Goal: Information Seeking & Learning: Compare options

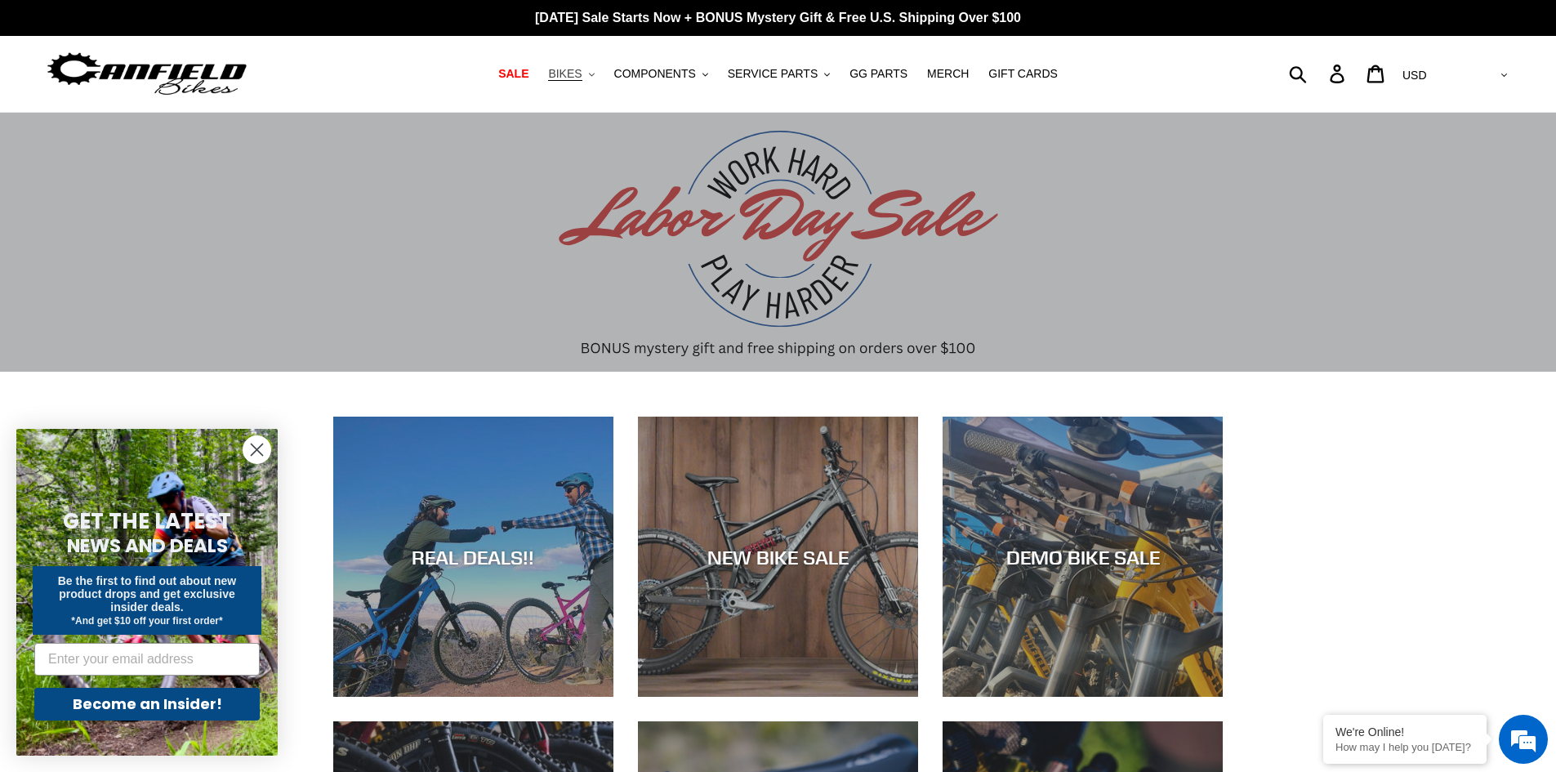
click at [581, 74] on span "BIKES" at bounding box center [564, 74] width 33 height 14
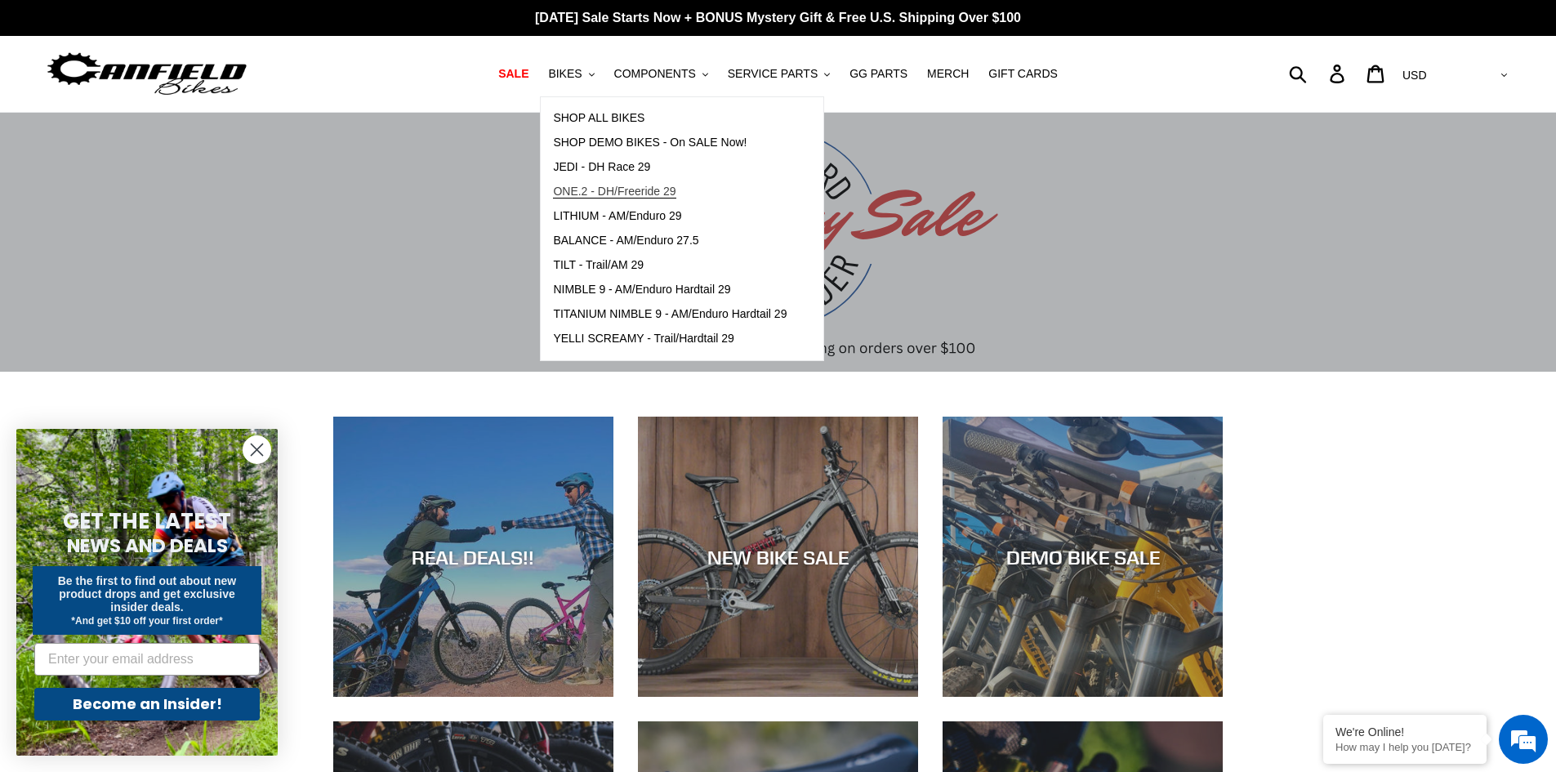
click at [666, 197] on span "ONE.2 - DH/Freeride 29" at bounding box center [614, 192] width 123 height 14
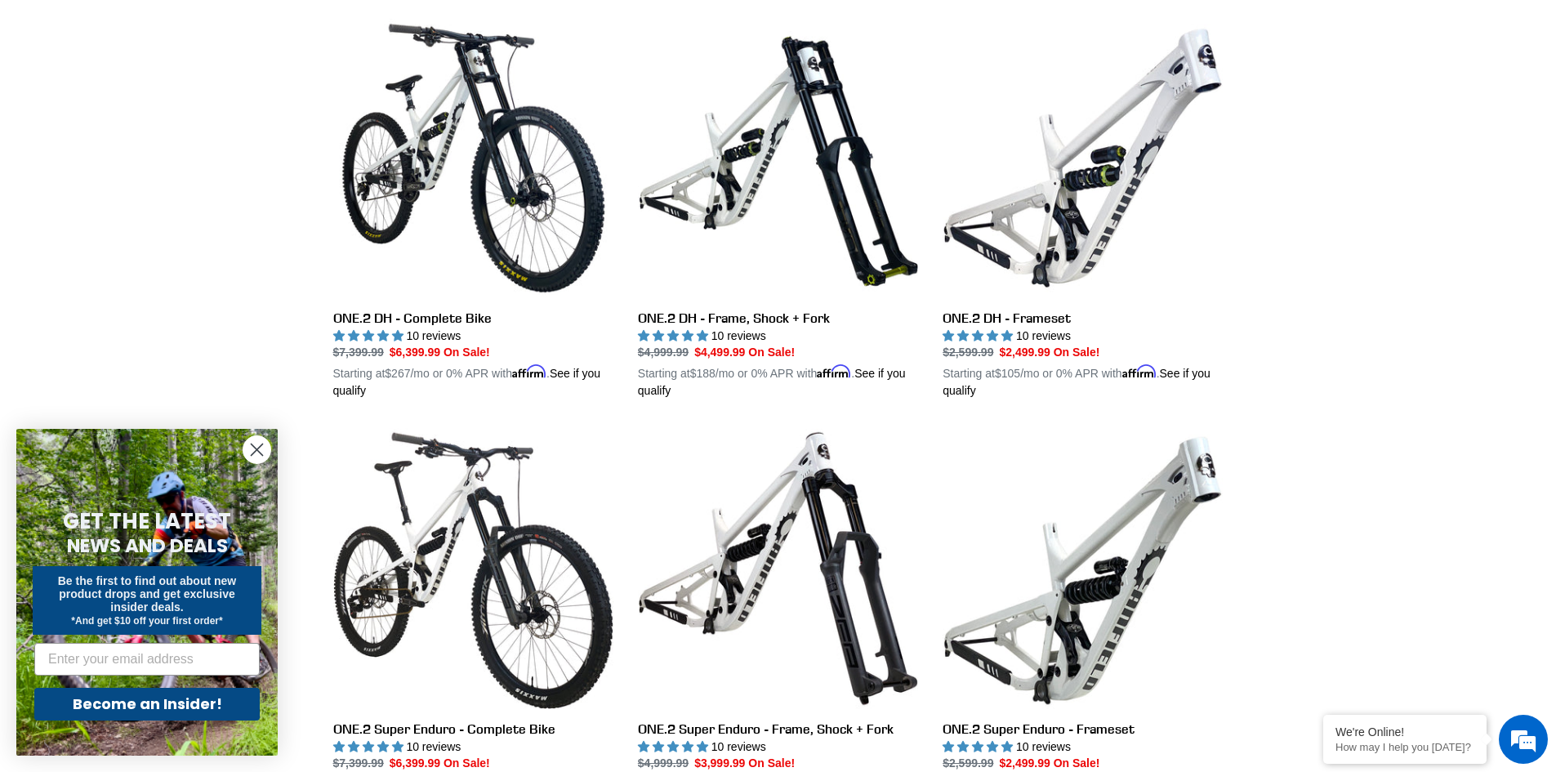
scroll to position [490, 0]
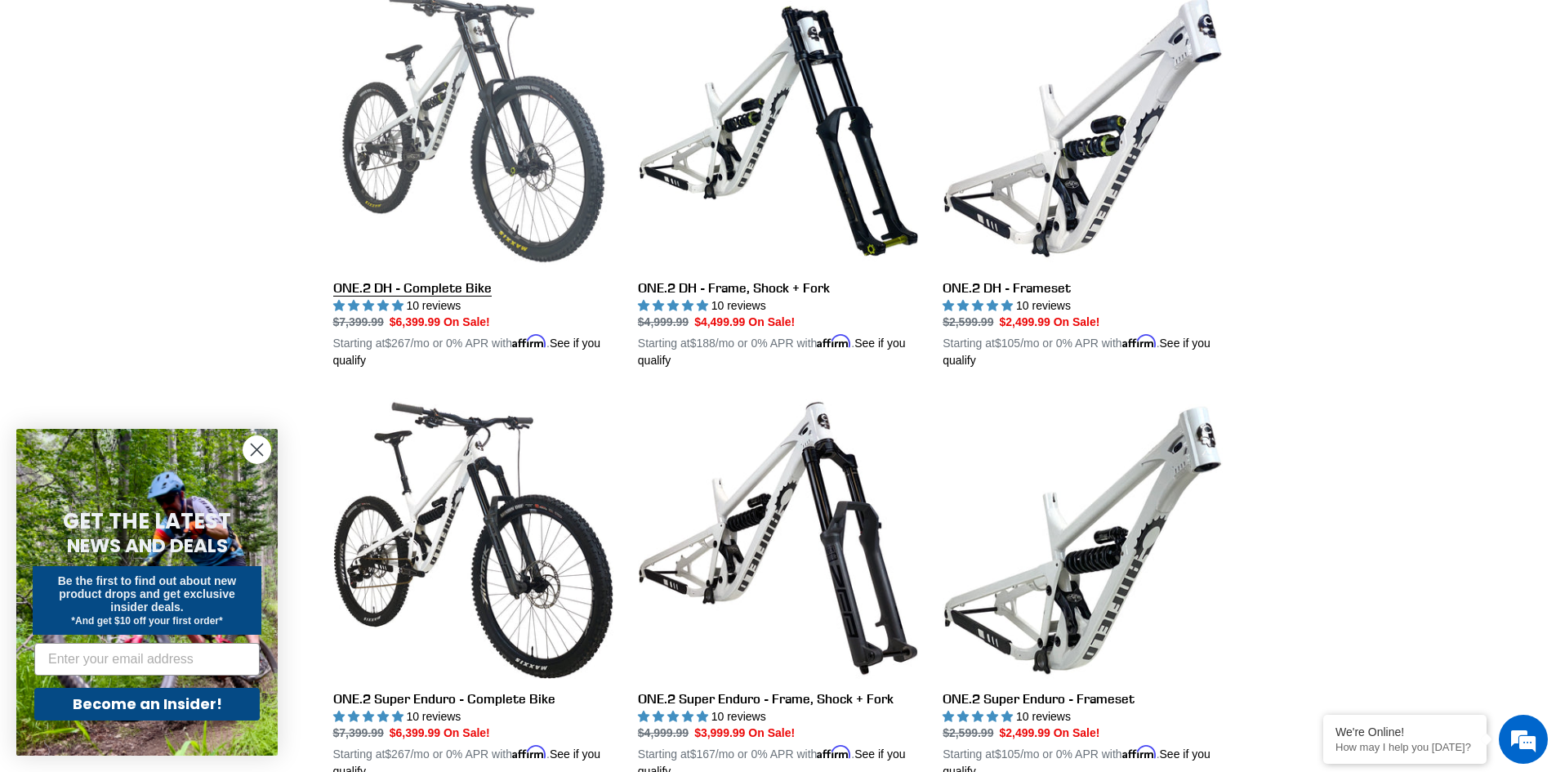
click at [561, 110] on link "ONE.2 DH - Complete Bike" at bounding box center [473, 179] width 280 height 382
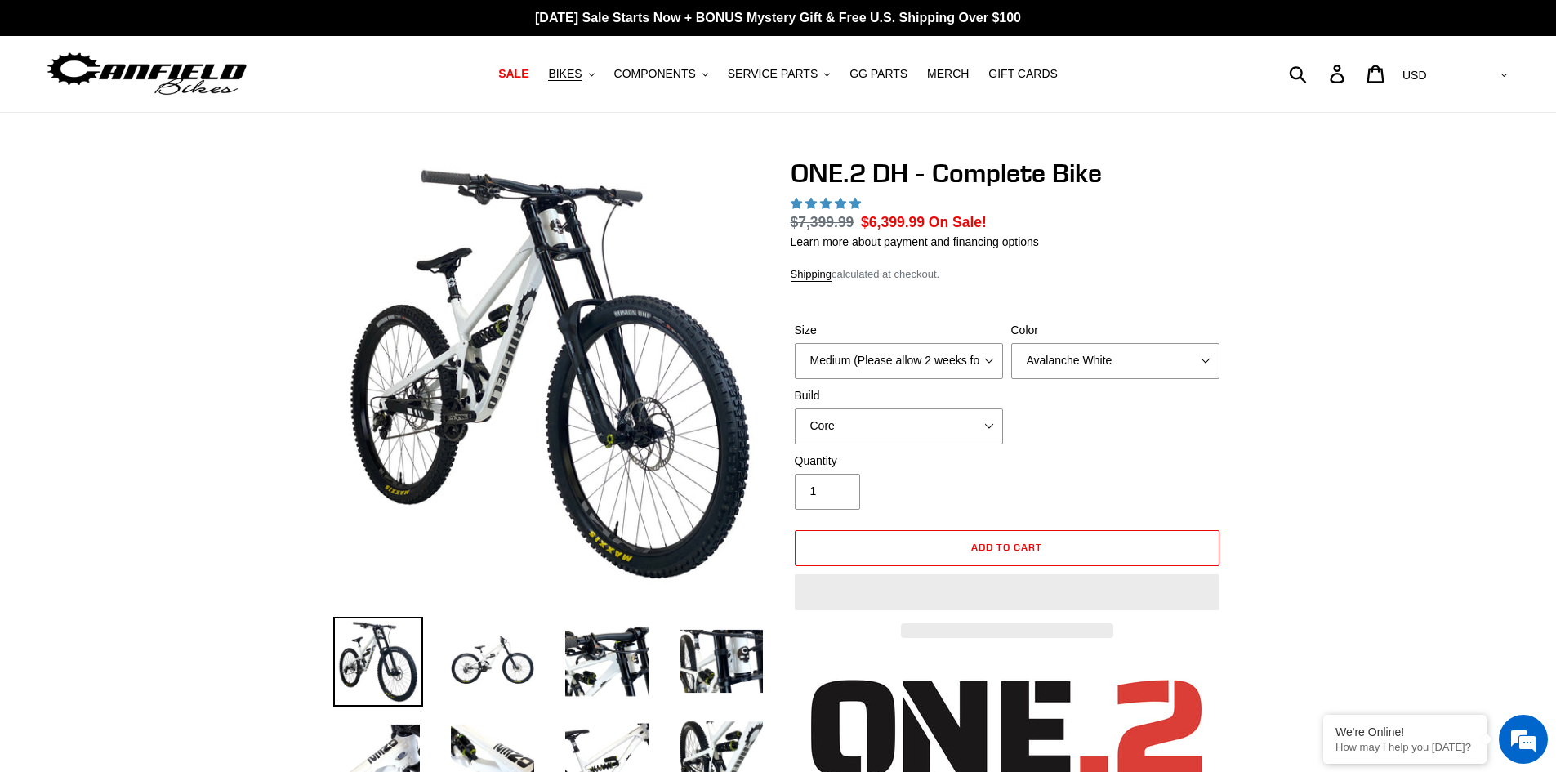
select select "highest-rating"
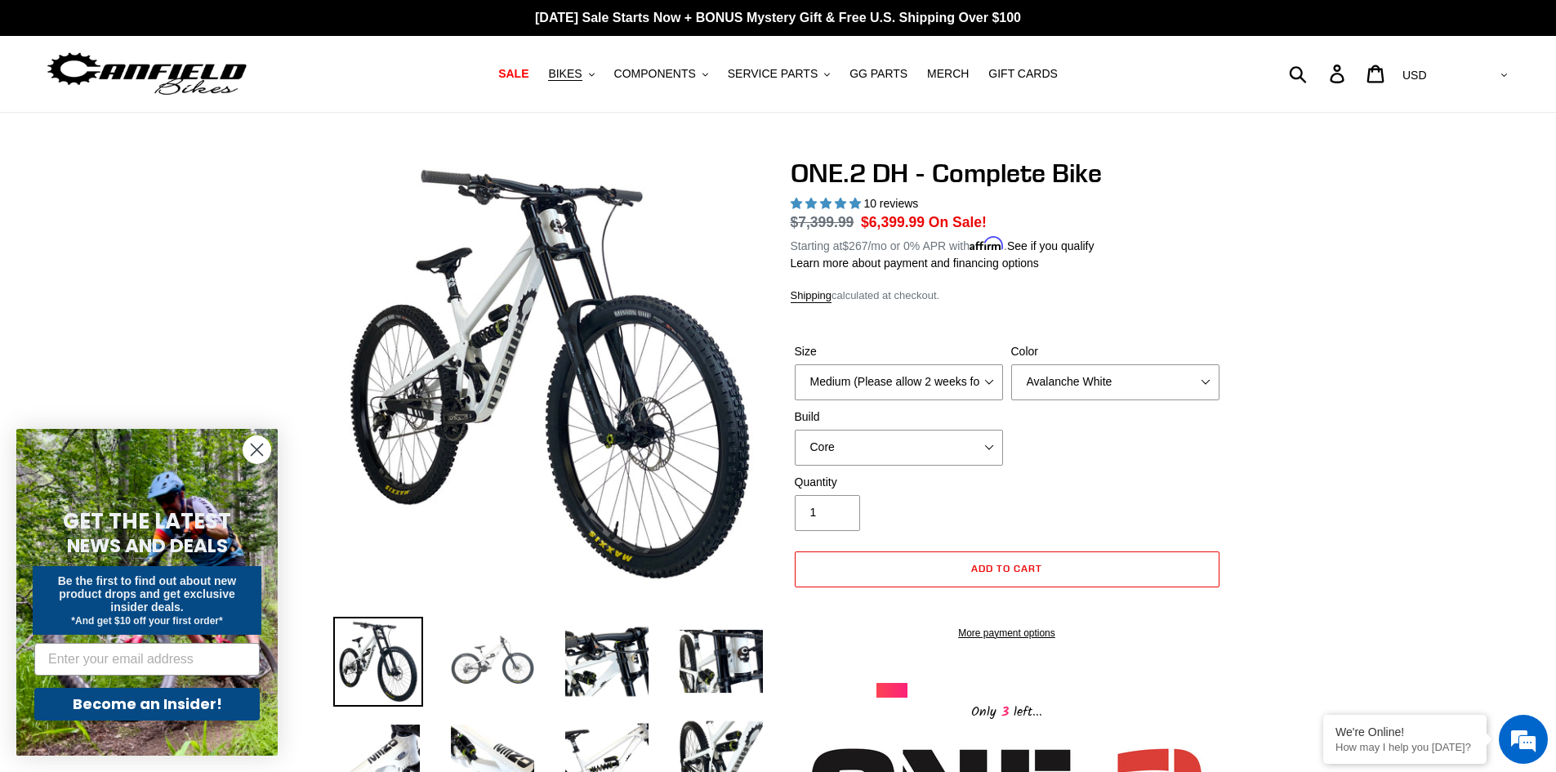
click at [501, 661] on img at bounding box center [493, 662] width 90 height 90
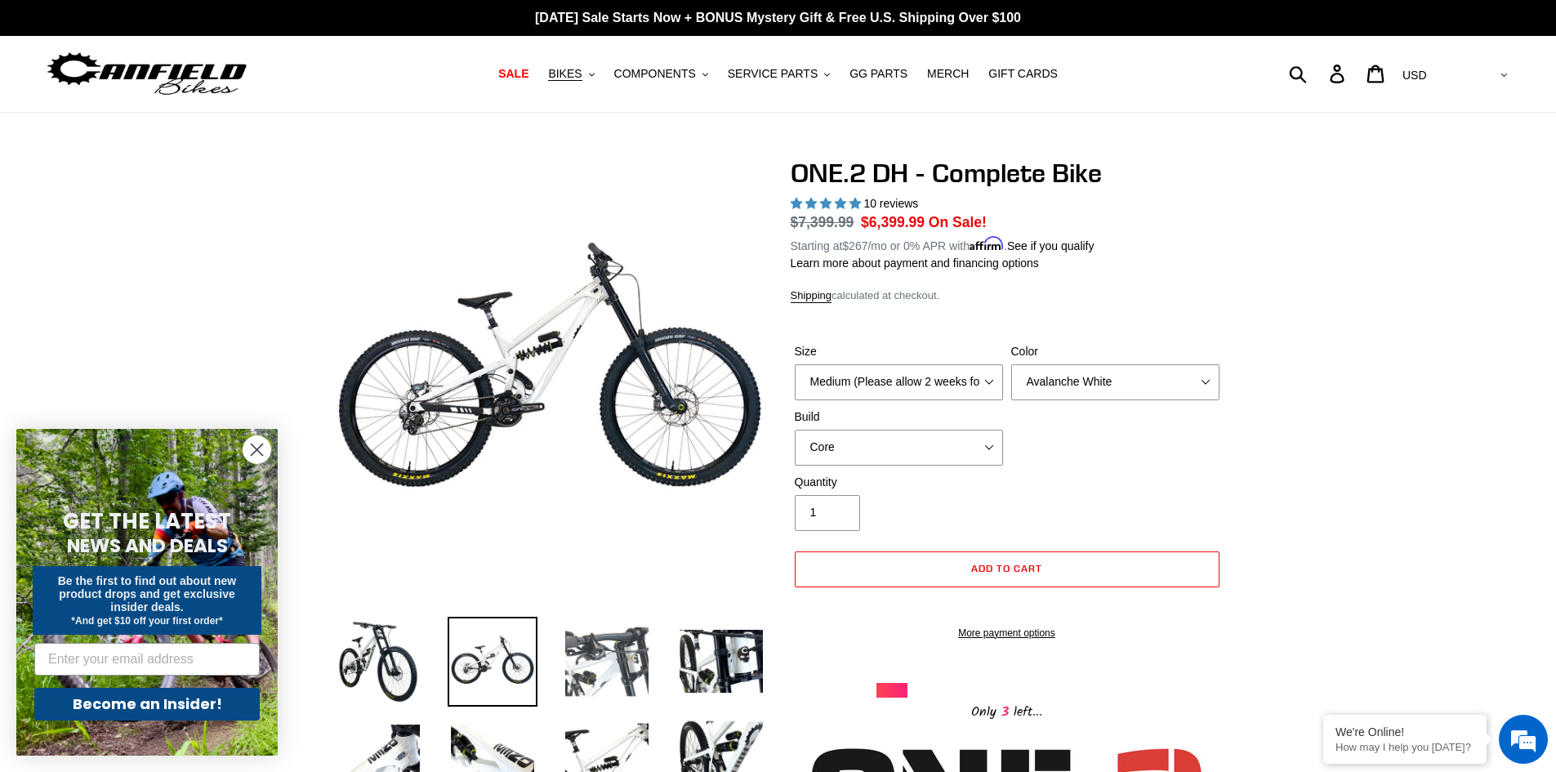
click at [580, 662] on img at bounding box center [607, 662] width 90 height 90
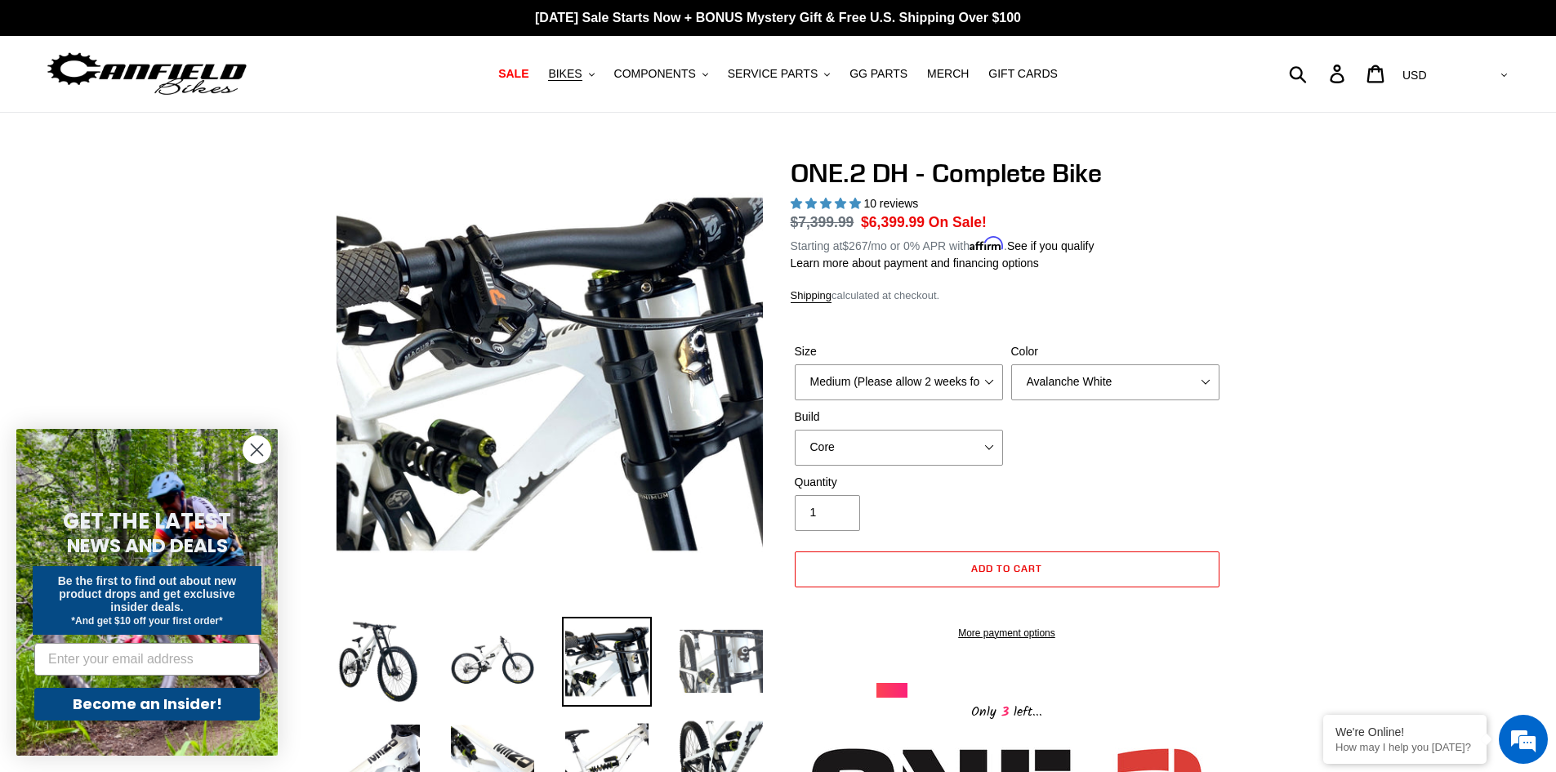
click at [703, 652] on img at bounding box center [721, 662] width 90 height 90
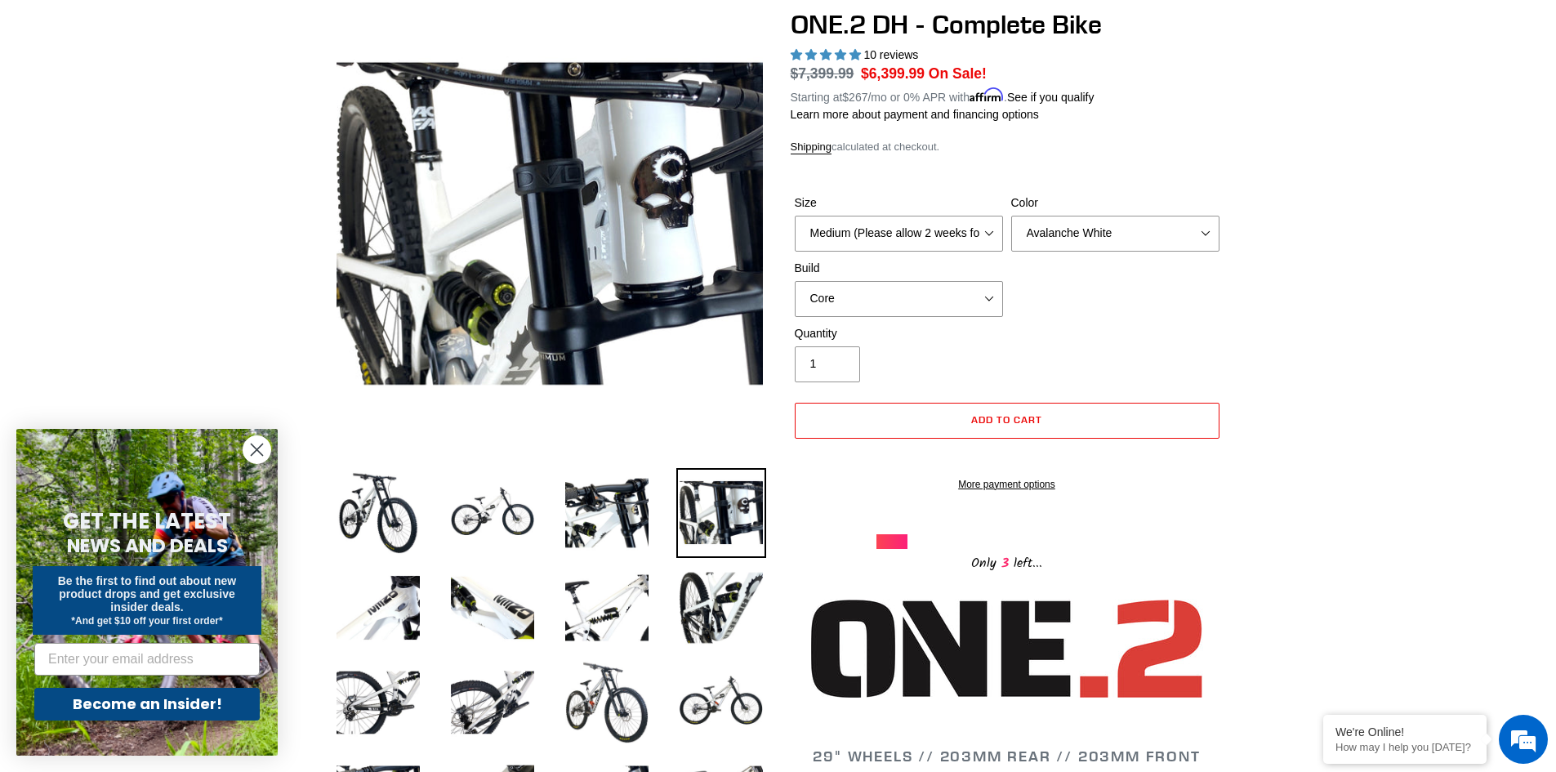
scroll to position [163, 0]
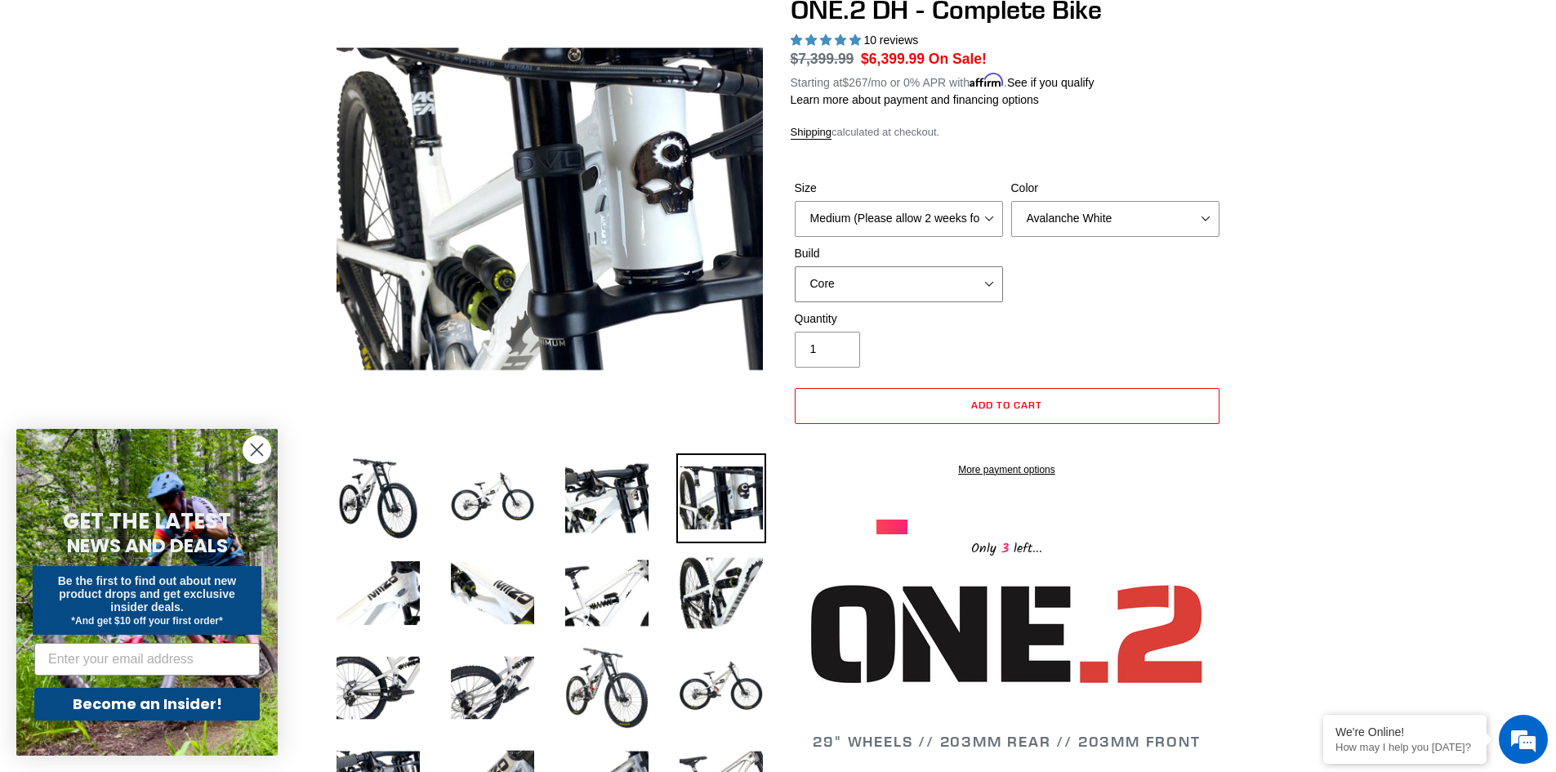
click at [976, 278] on select "Core Pro" at bounding box center [899, 284] width 208 height 36
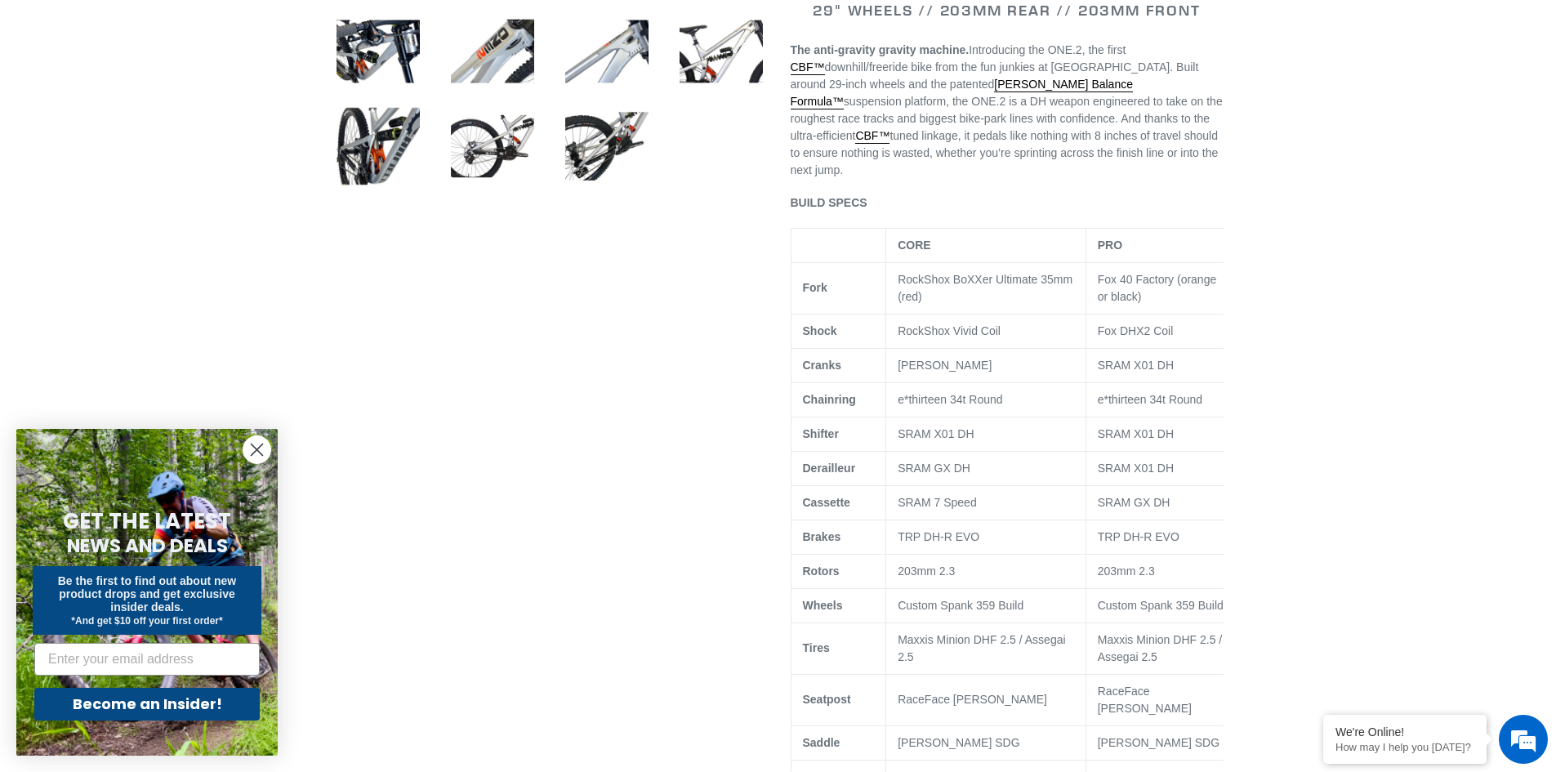
scroll to position [898, 0]
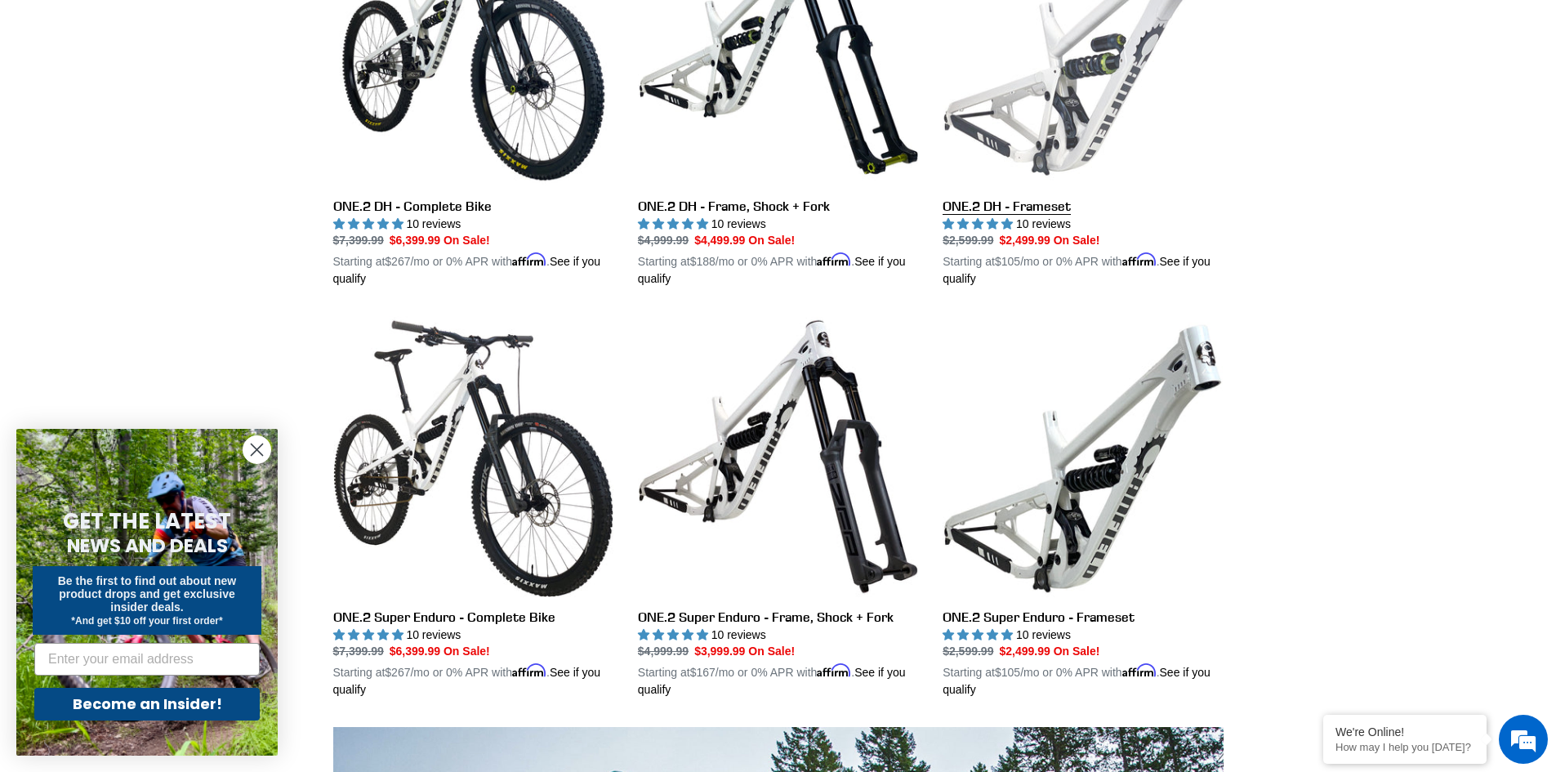
click at [1089, 112] on link "ONE.2 DH - Frameset" at bounding box center [1082, 97] width 280 height 382
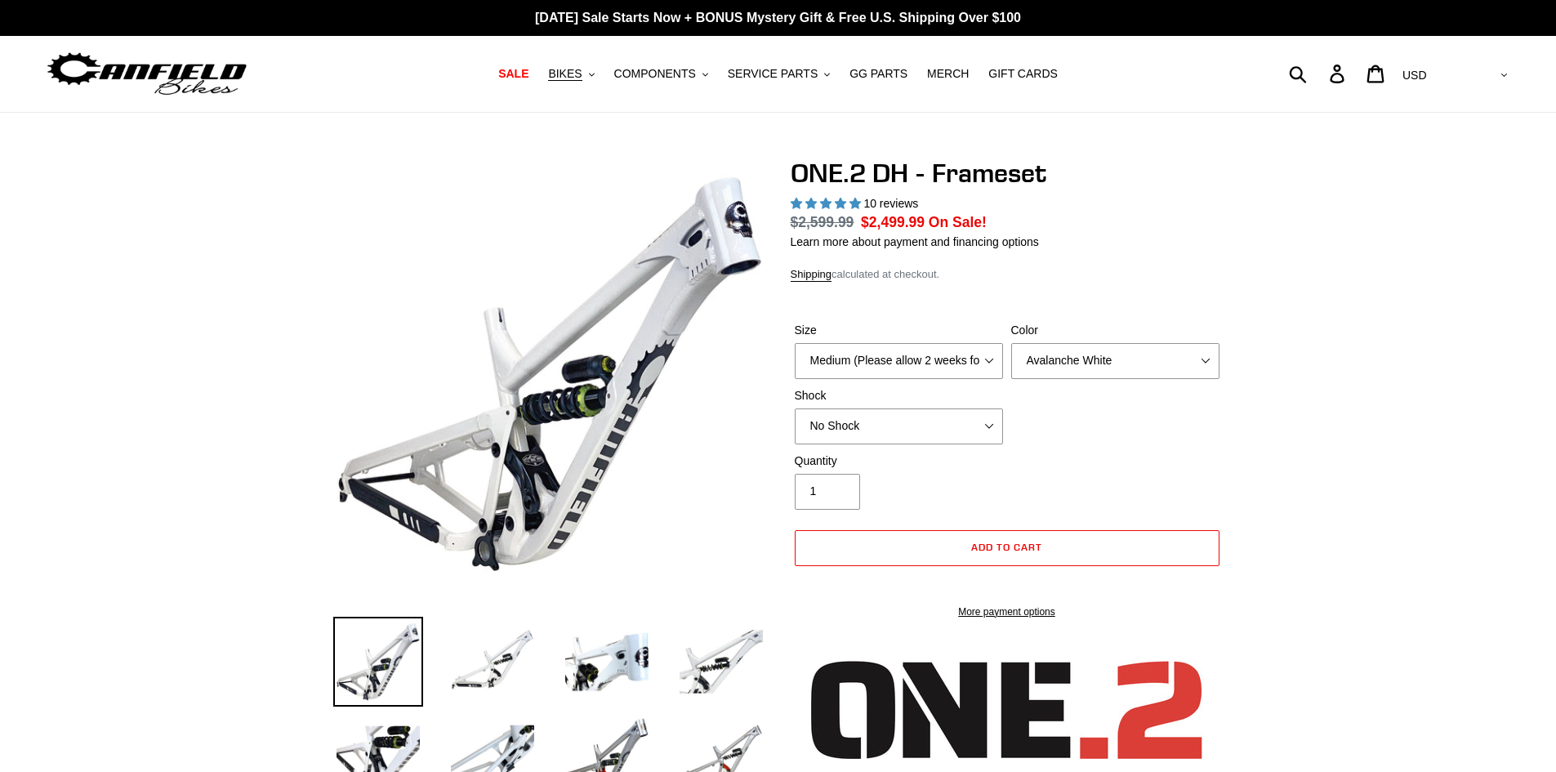
select select "highest-rating"
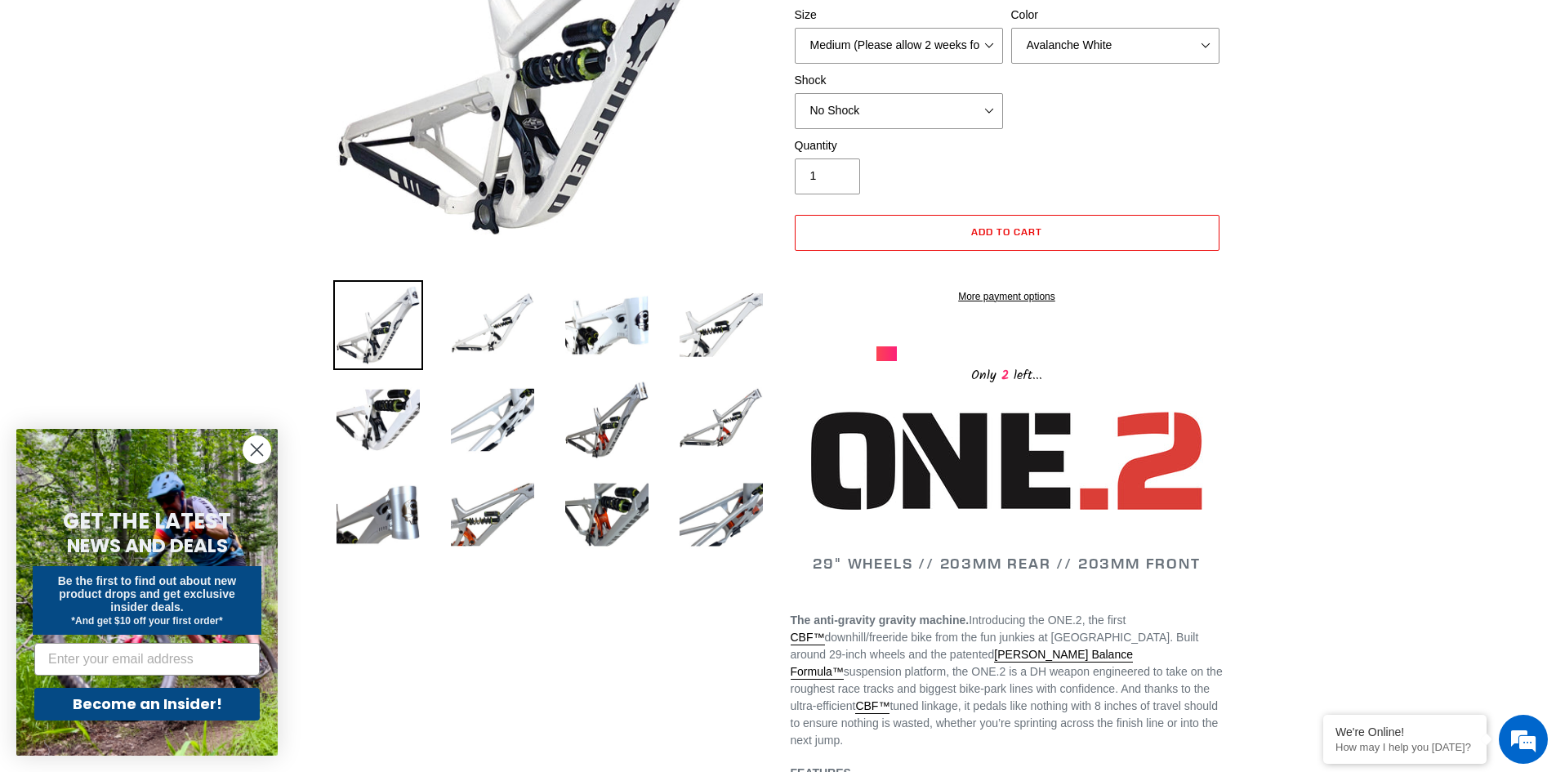
scroll to position [327, 0]
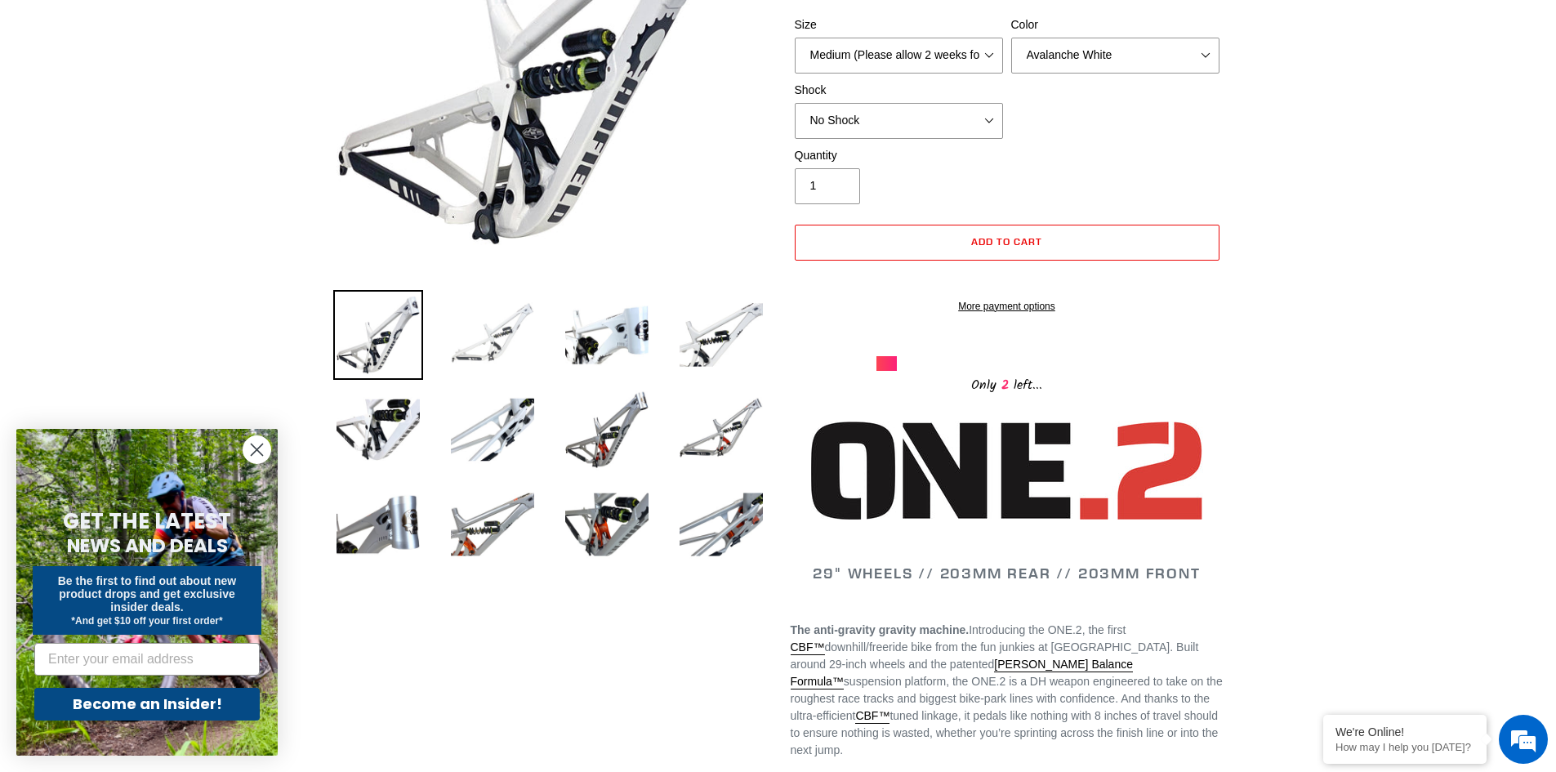
click at [510, 343] on img at bounding box center [493, 335] width 90 height 90
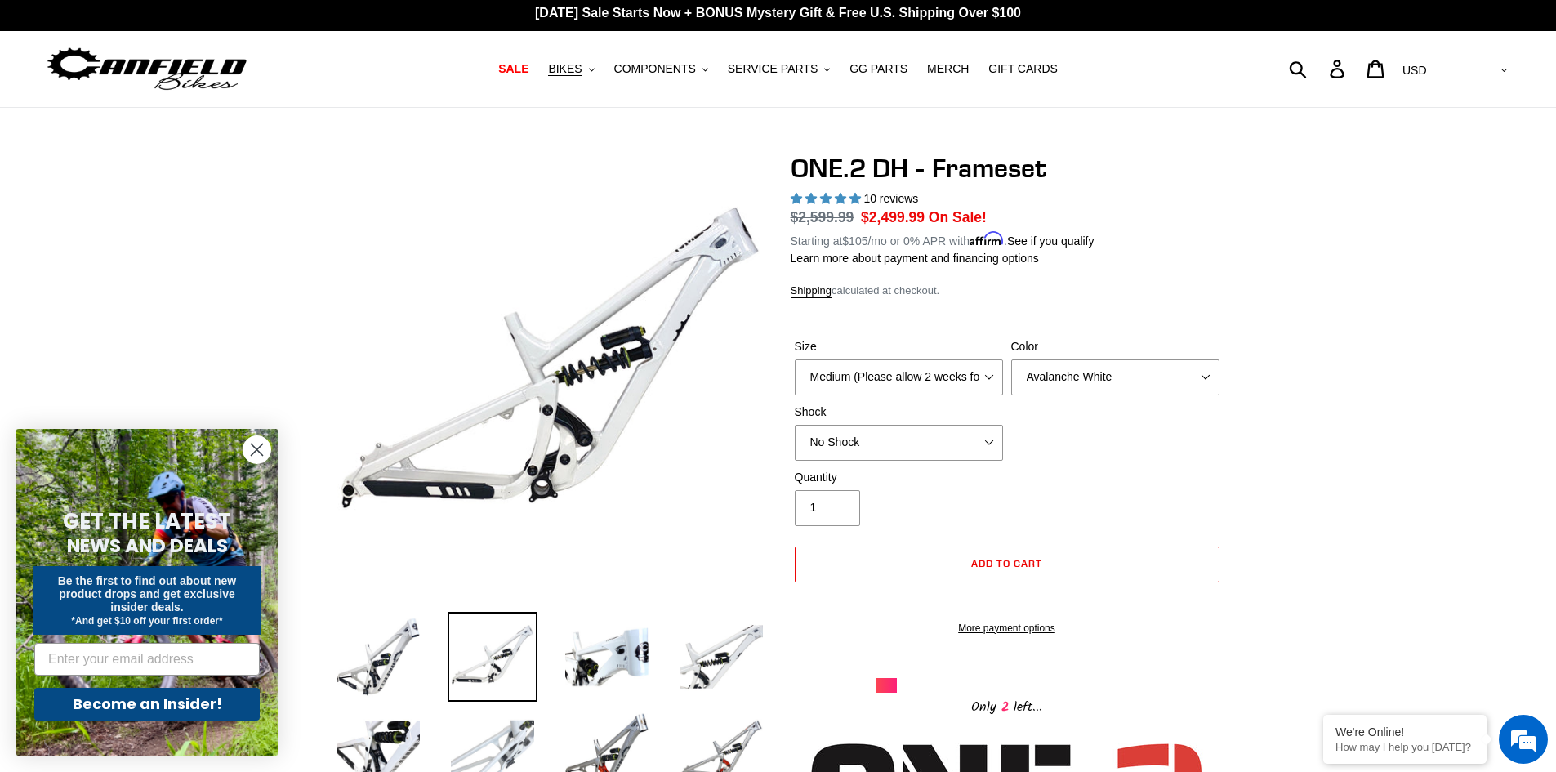
scroll to position [0, 0]
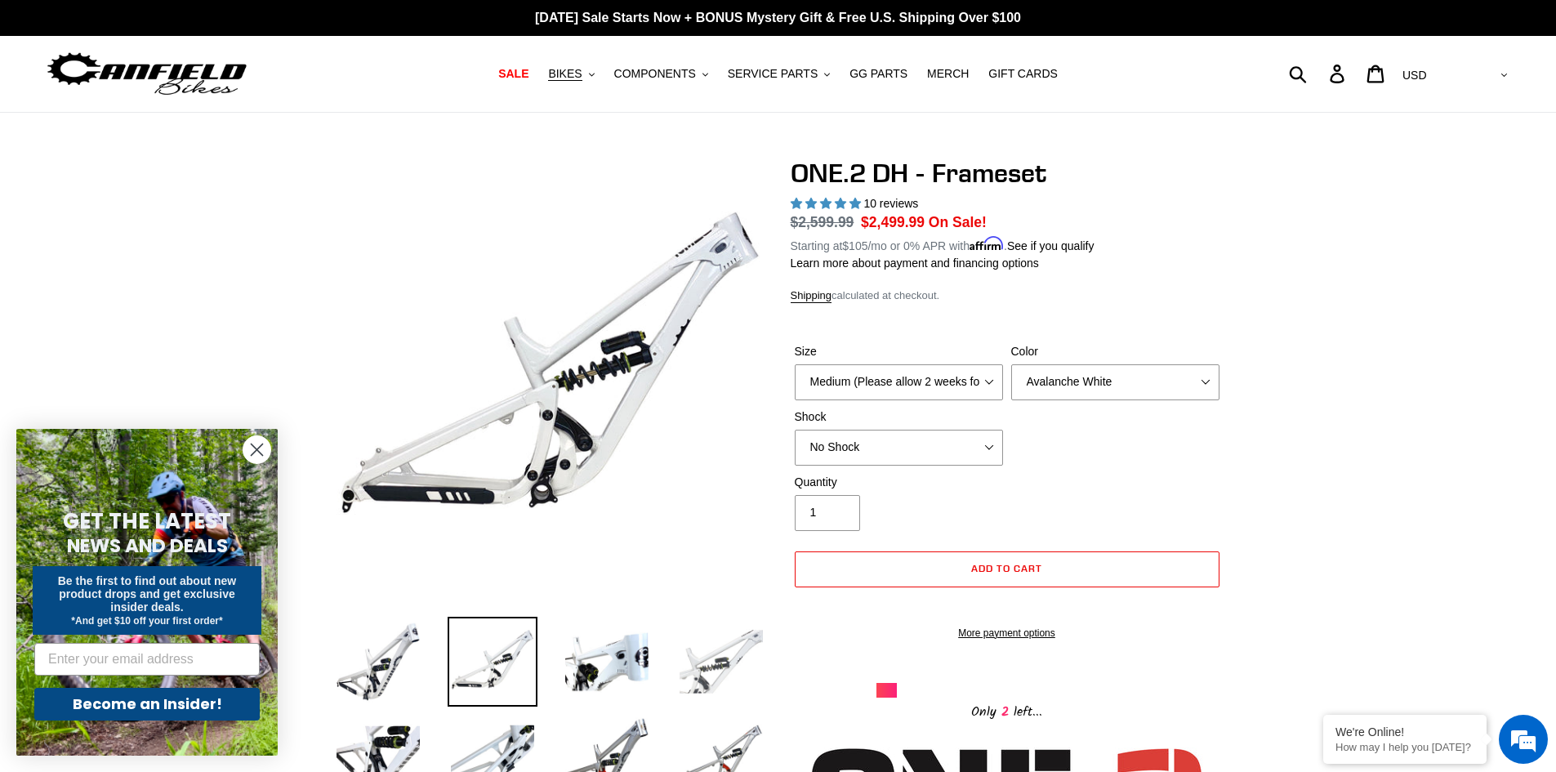
click at [716, 646] on img at bounding box center [721, 662] width 90 height 90
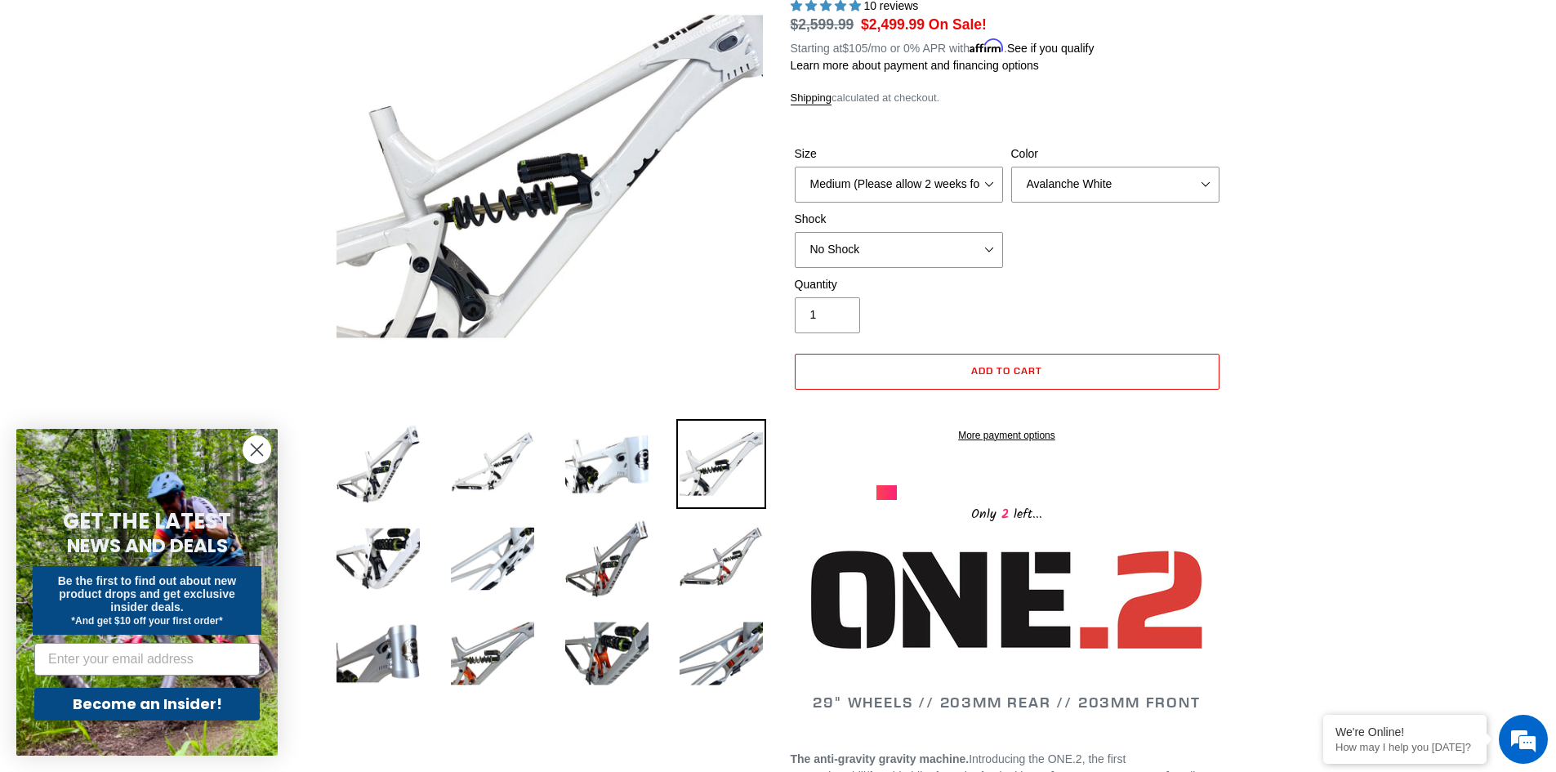
scroll to position [245, 0]
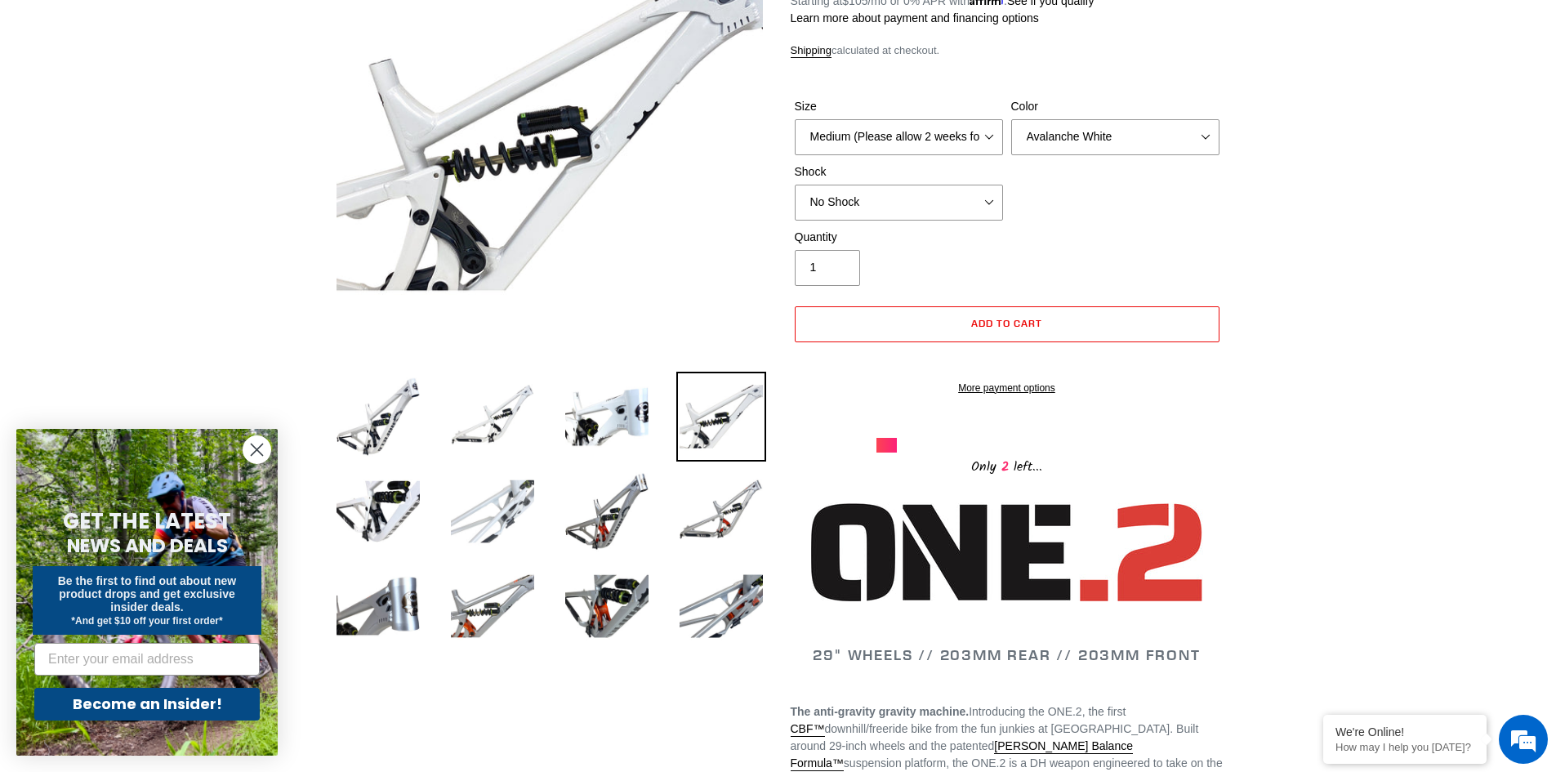
click at [502, 536] on img at bounding box center [493, 511] width 90 height 90
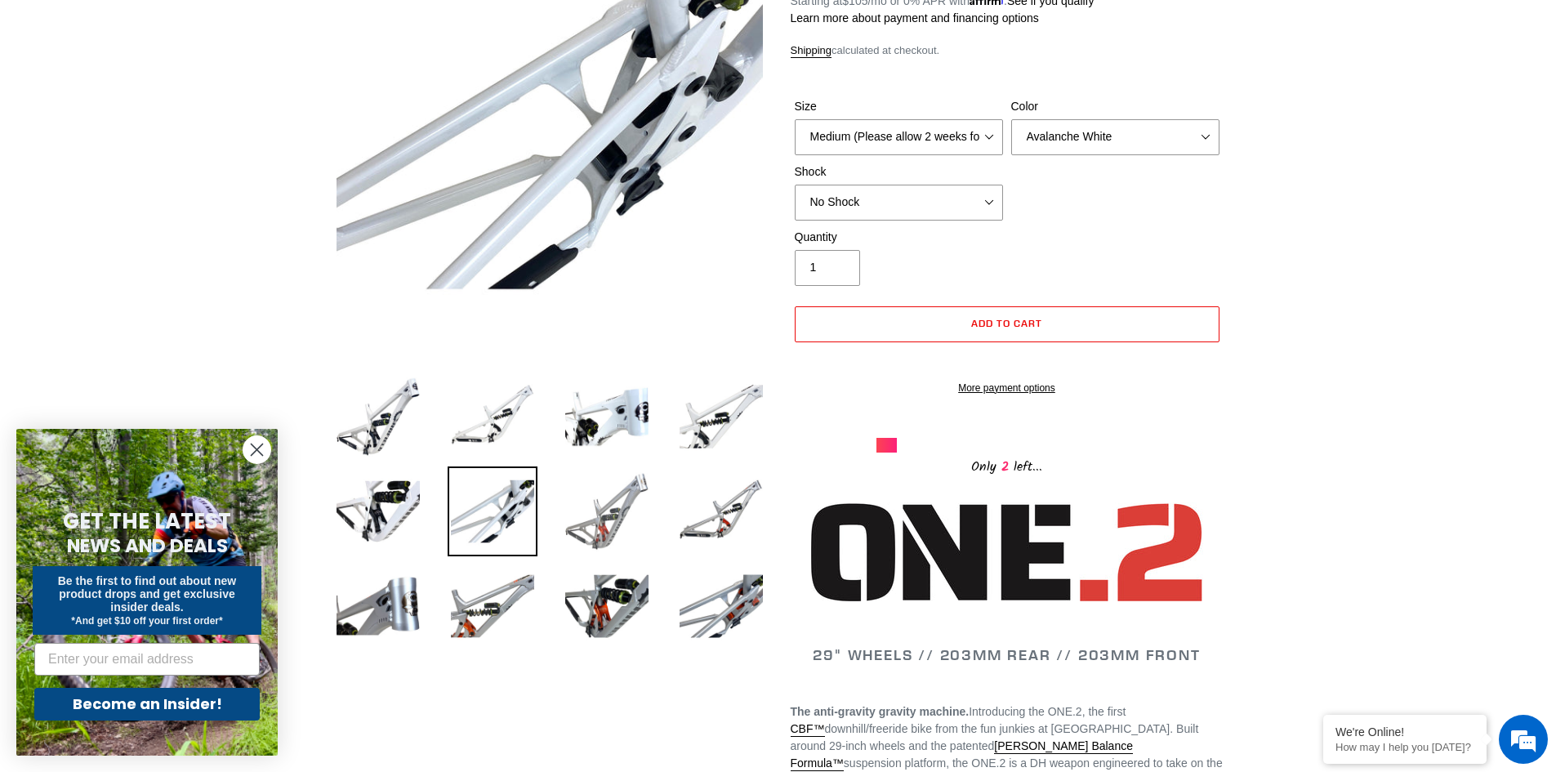
click at [571, 510] on img at bounding box center [607, 511] width 90 height 90
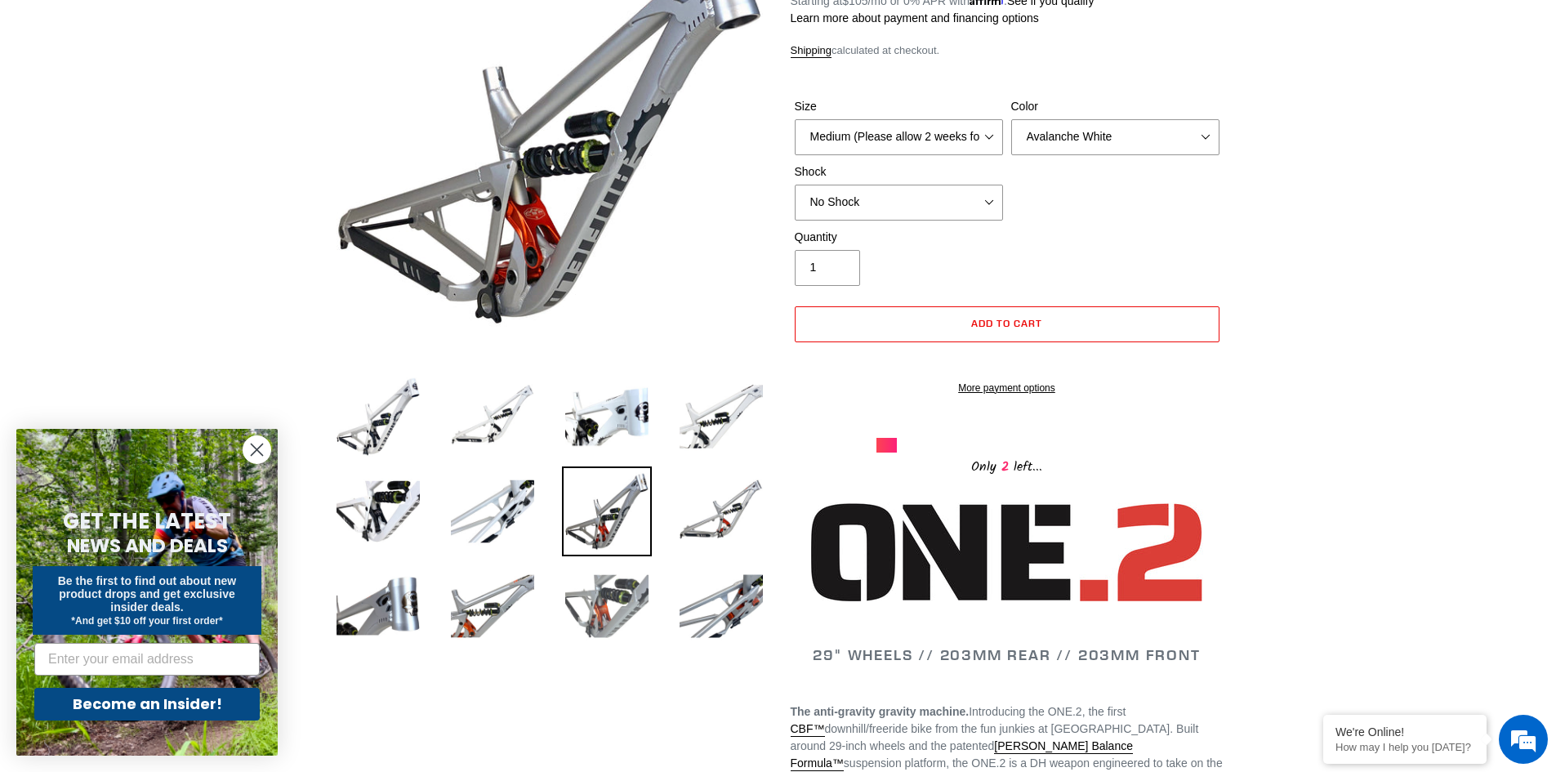
click at [615, 581] on img at bounding box center [607, 606] width 90 height 90
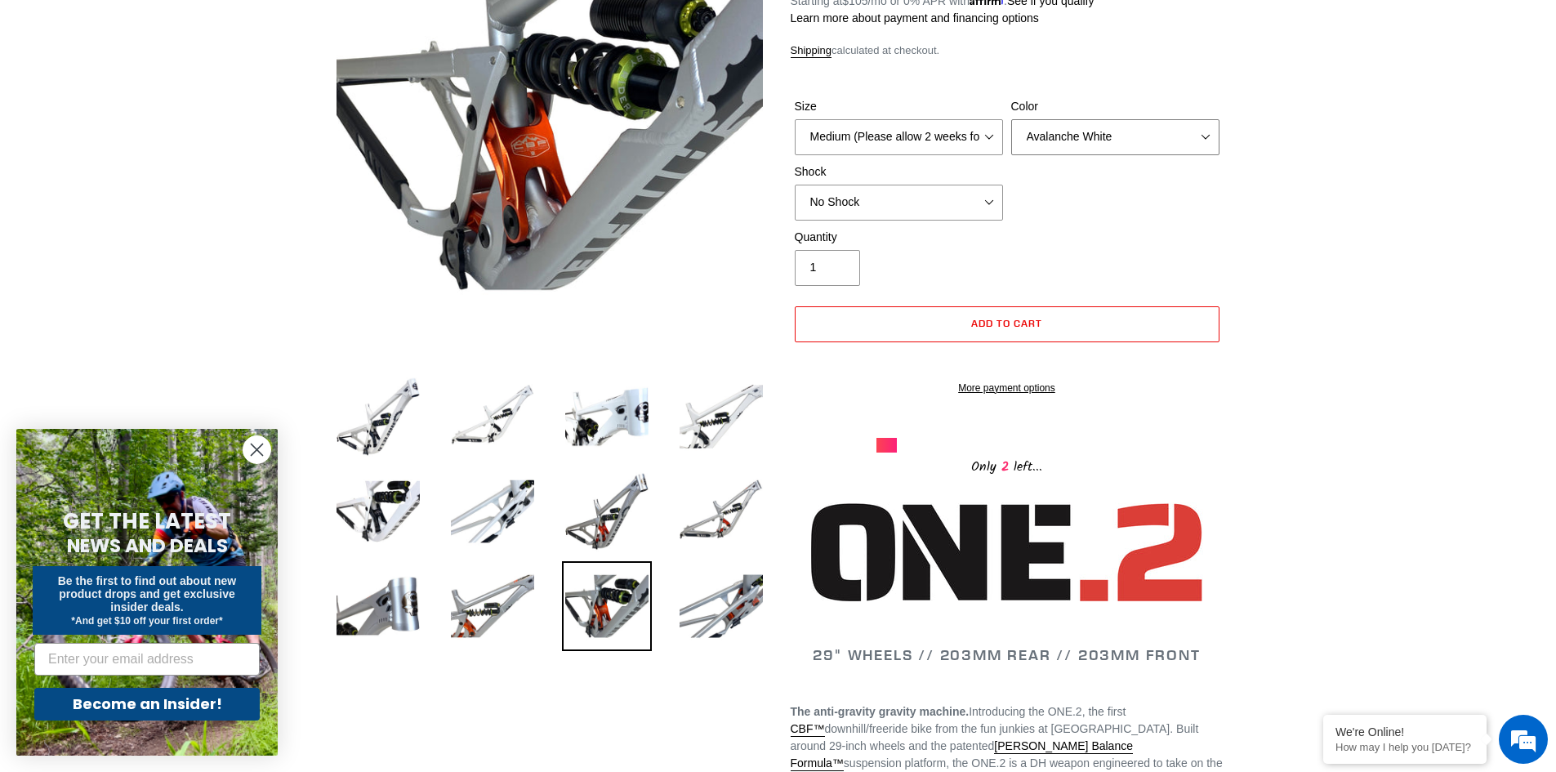
click at [1117, 124] on select "Avalanche White Bentonite Grey" at bounding box center [1115, 137] width 208 height 36
click at [1011, 119] on select "Avalanche White Bentonite Grey" at bounding box center [1115, 137] width 208 height 36
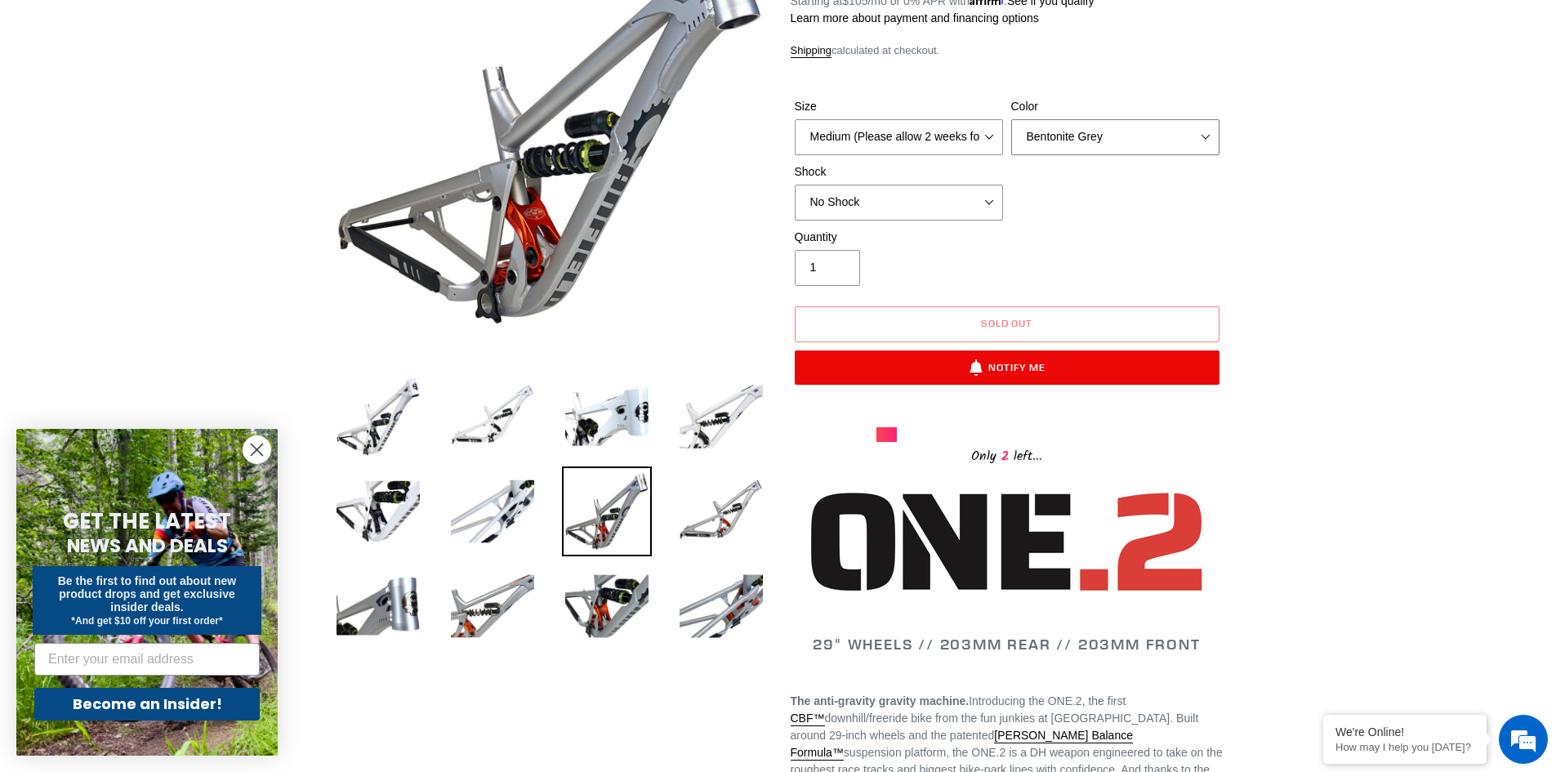
click at [1134, 132] on select "Avalanche White Bentonite Grey" at bounding box center [1115, 137] width 208 height 36
select select "Avalanche White"
click at [1011, 119] on select "Avalanche White Bentonite Grey" at bounding box center [1115, 137] width 208 height 36
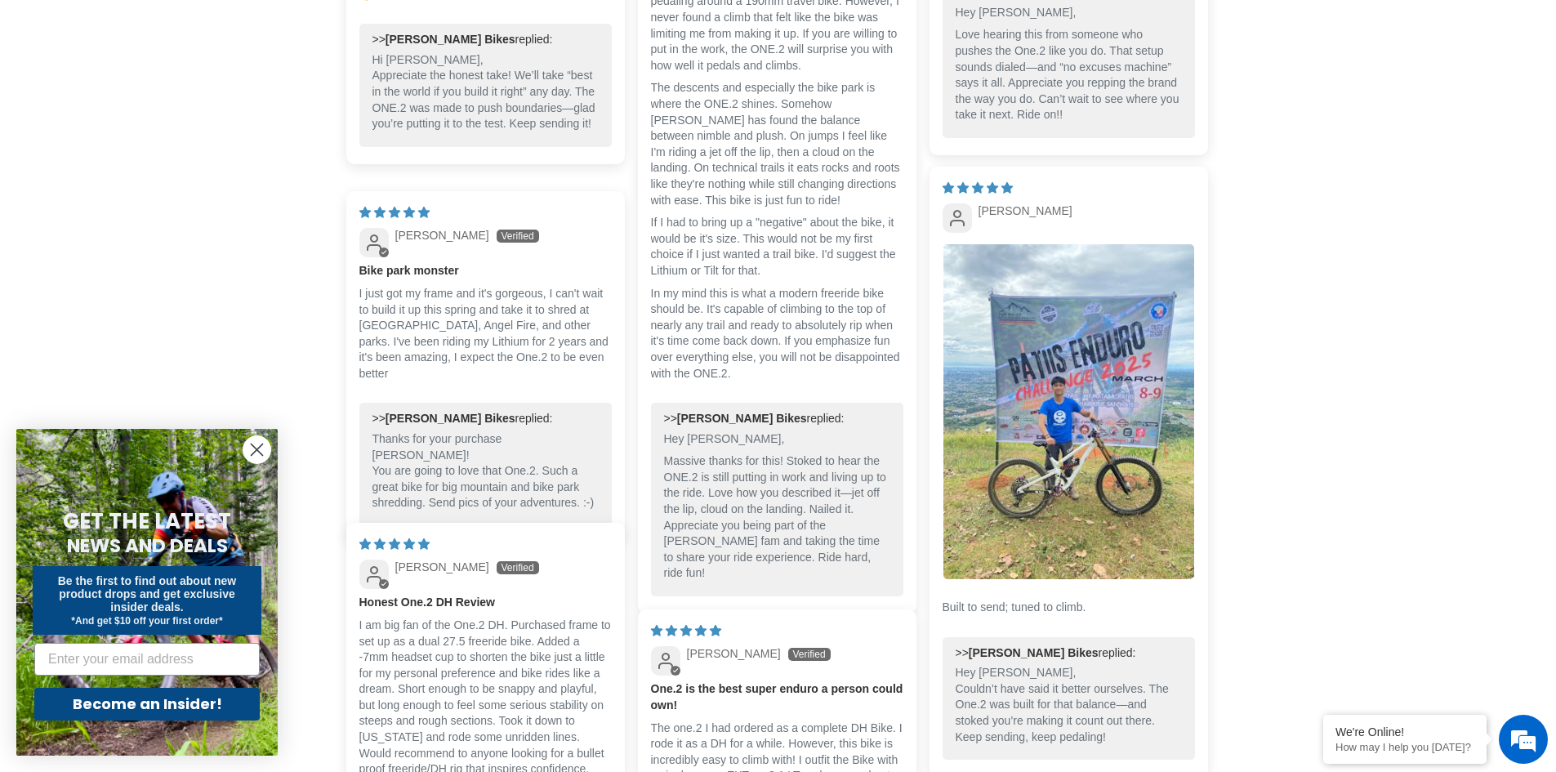
scroll to position [3348, 0]
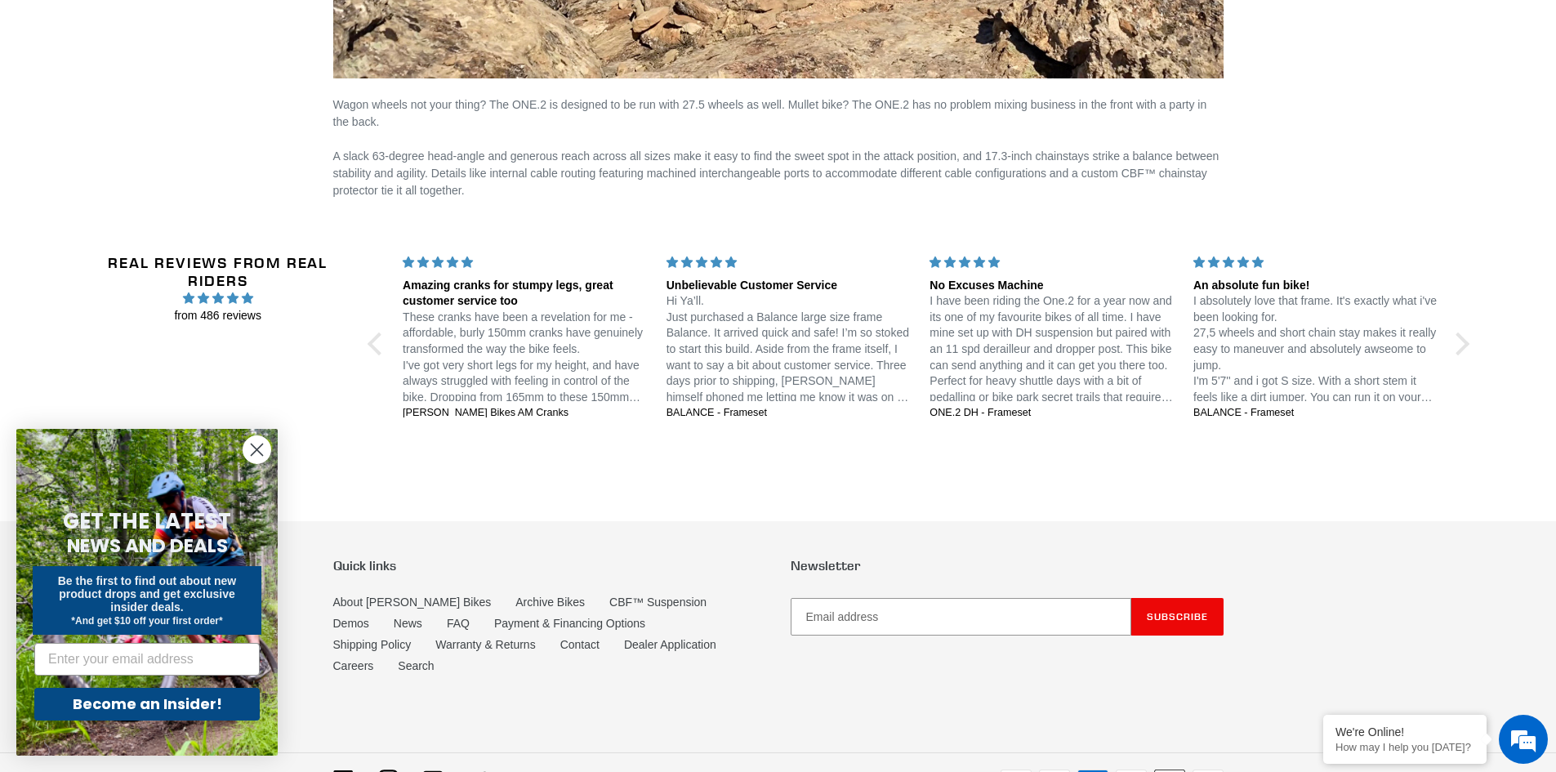
scroll to position [2911, 0]
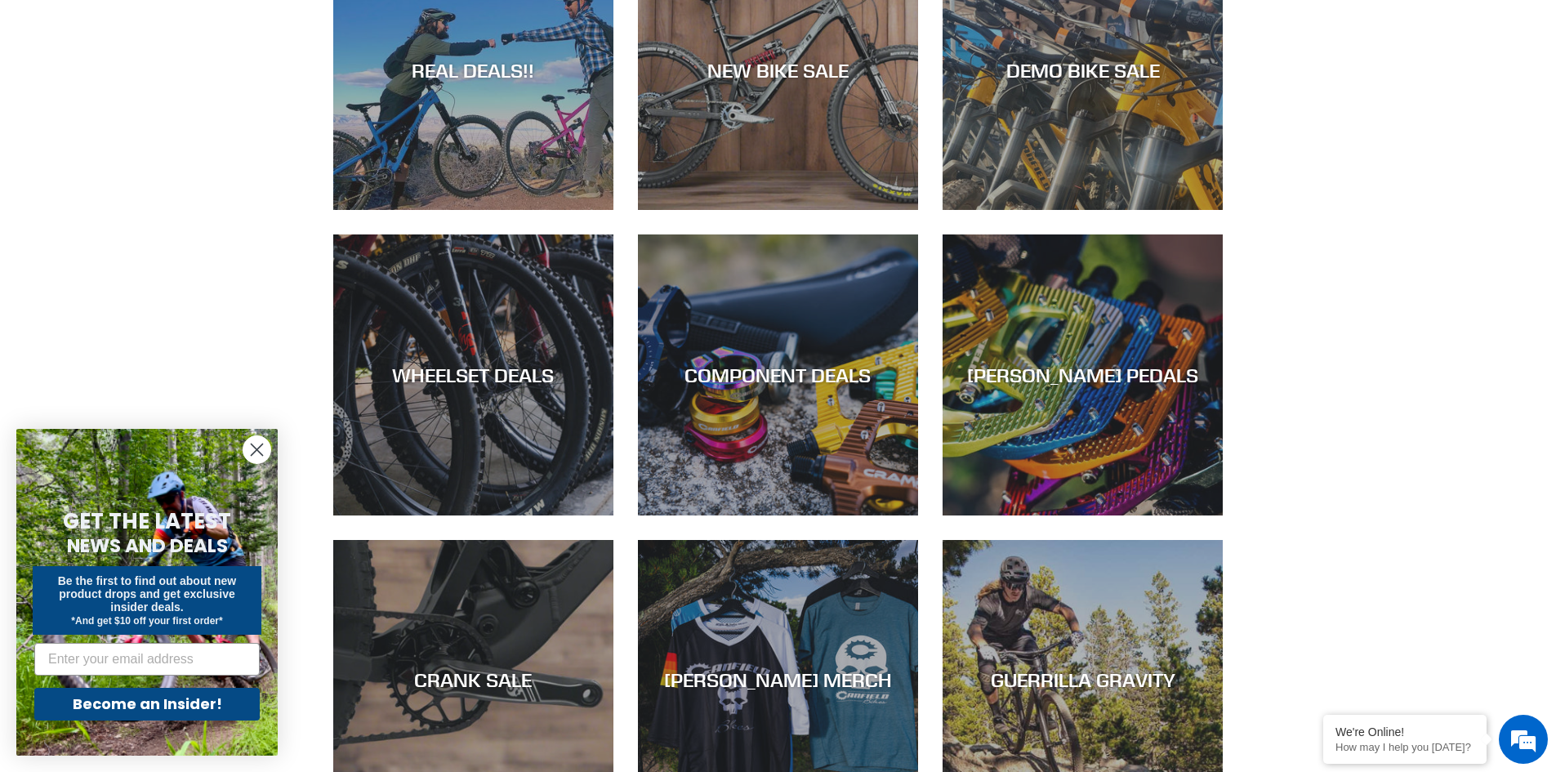
scroll to position [490, 0]
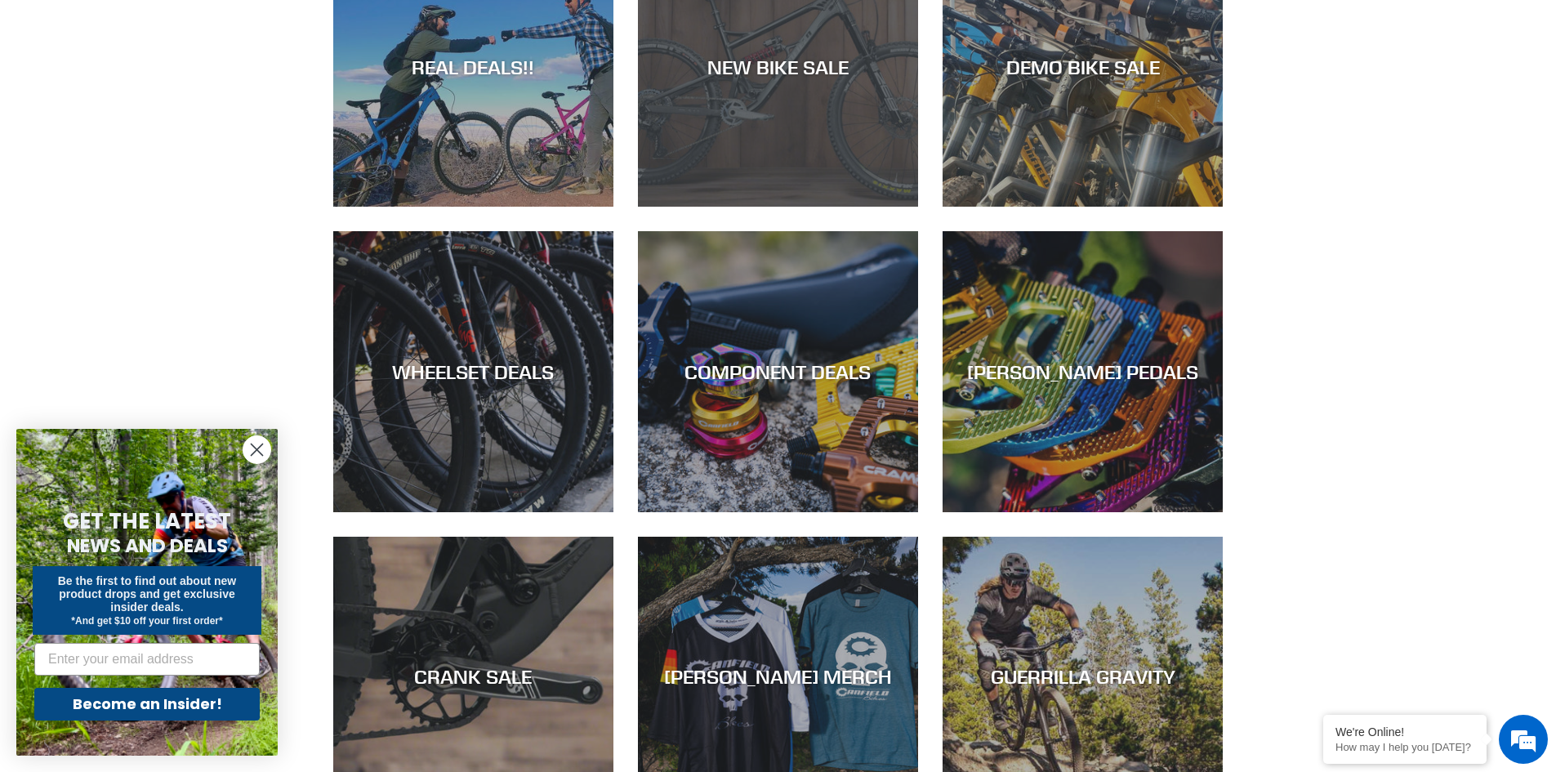
click at [834, 207] on div "NEW BIKE SALE" at bounding box center [778, 207] width 280 height 0
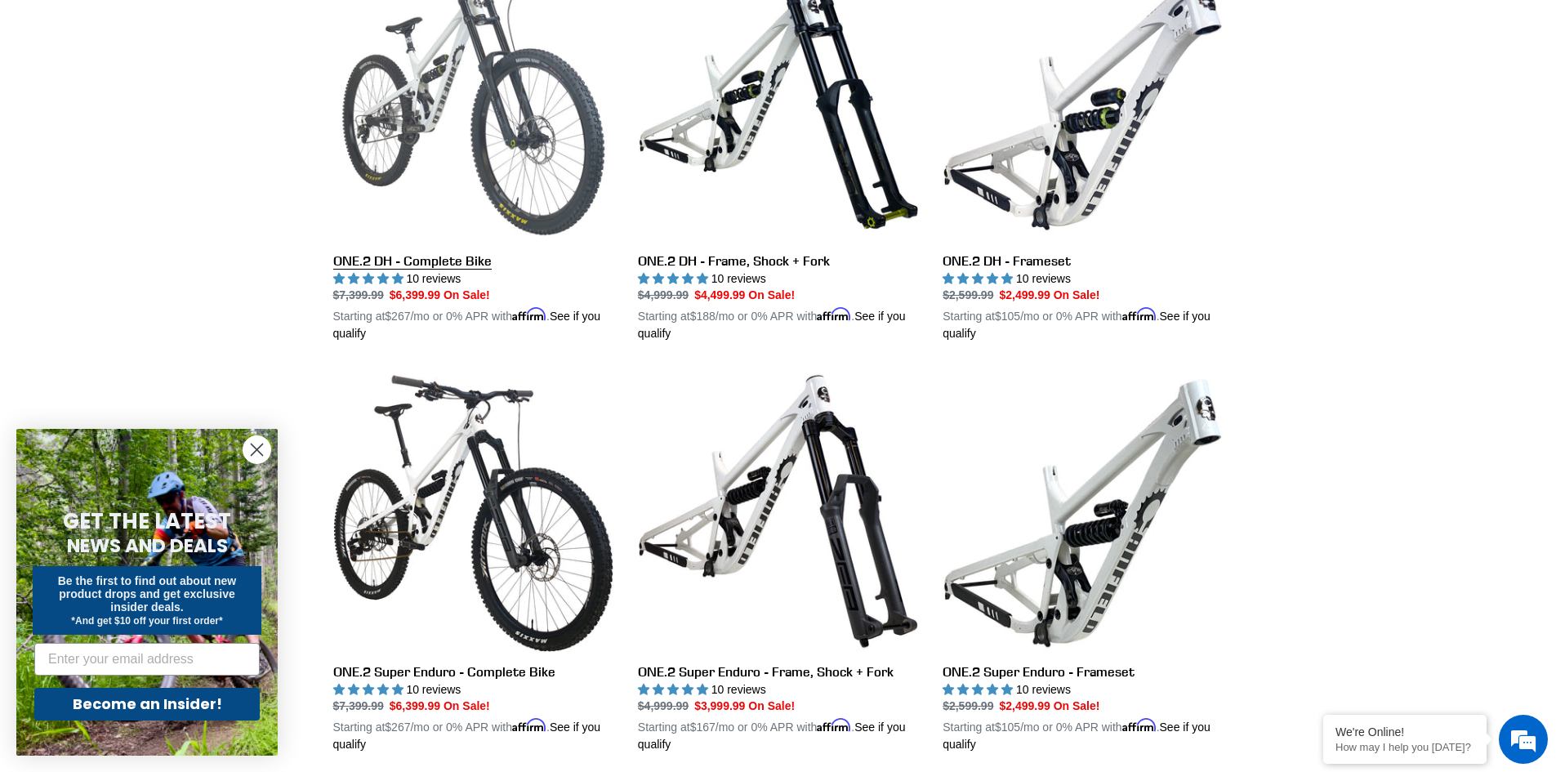
scroll to position [898, 0]
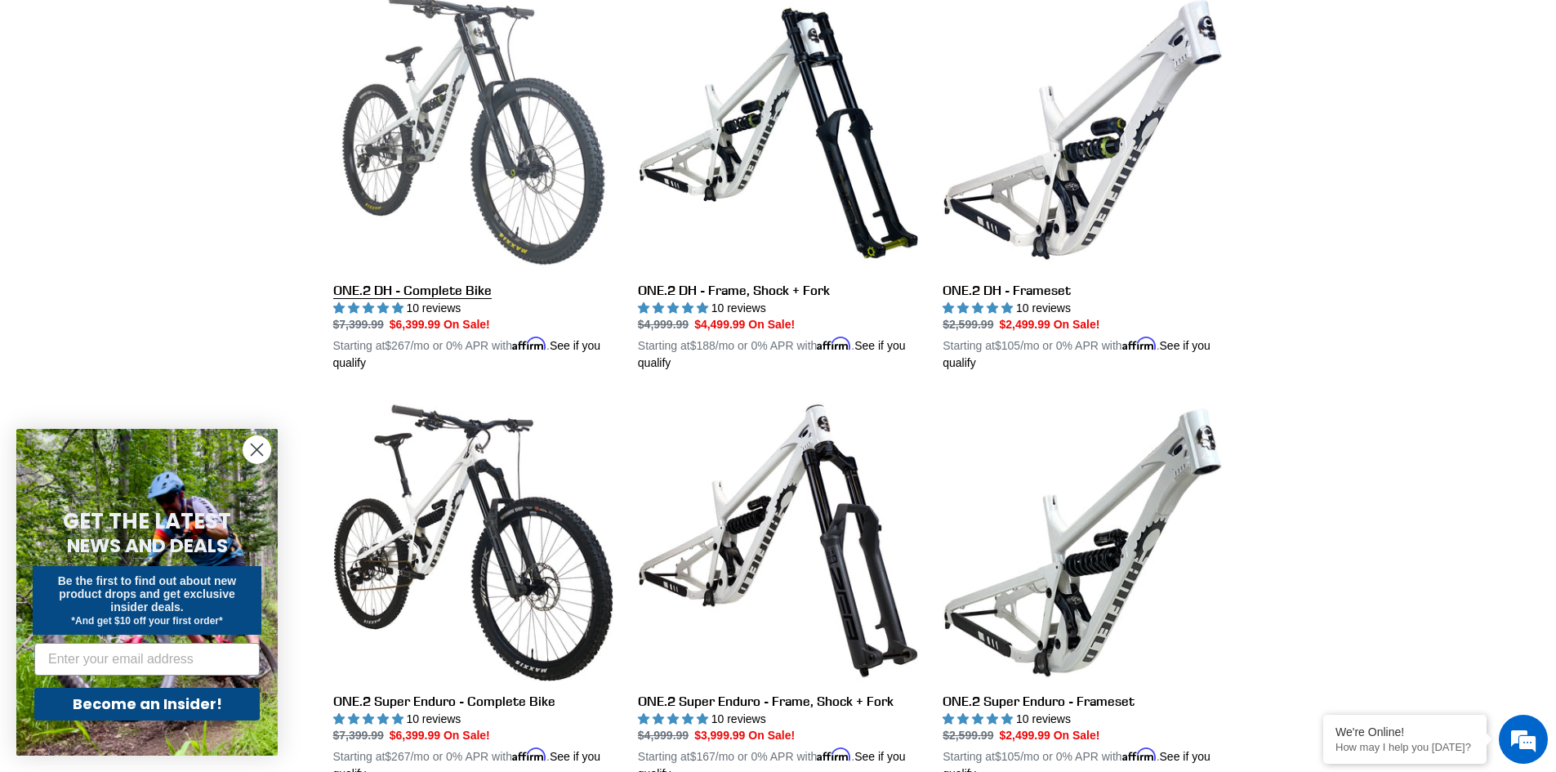
click at [528, 118] on link "ONE.2 DH - Complete Bike" at bounding box center [473, 180] width 280 height 382
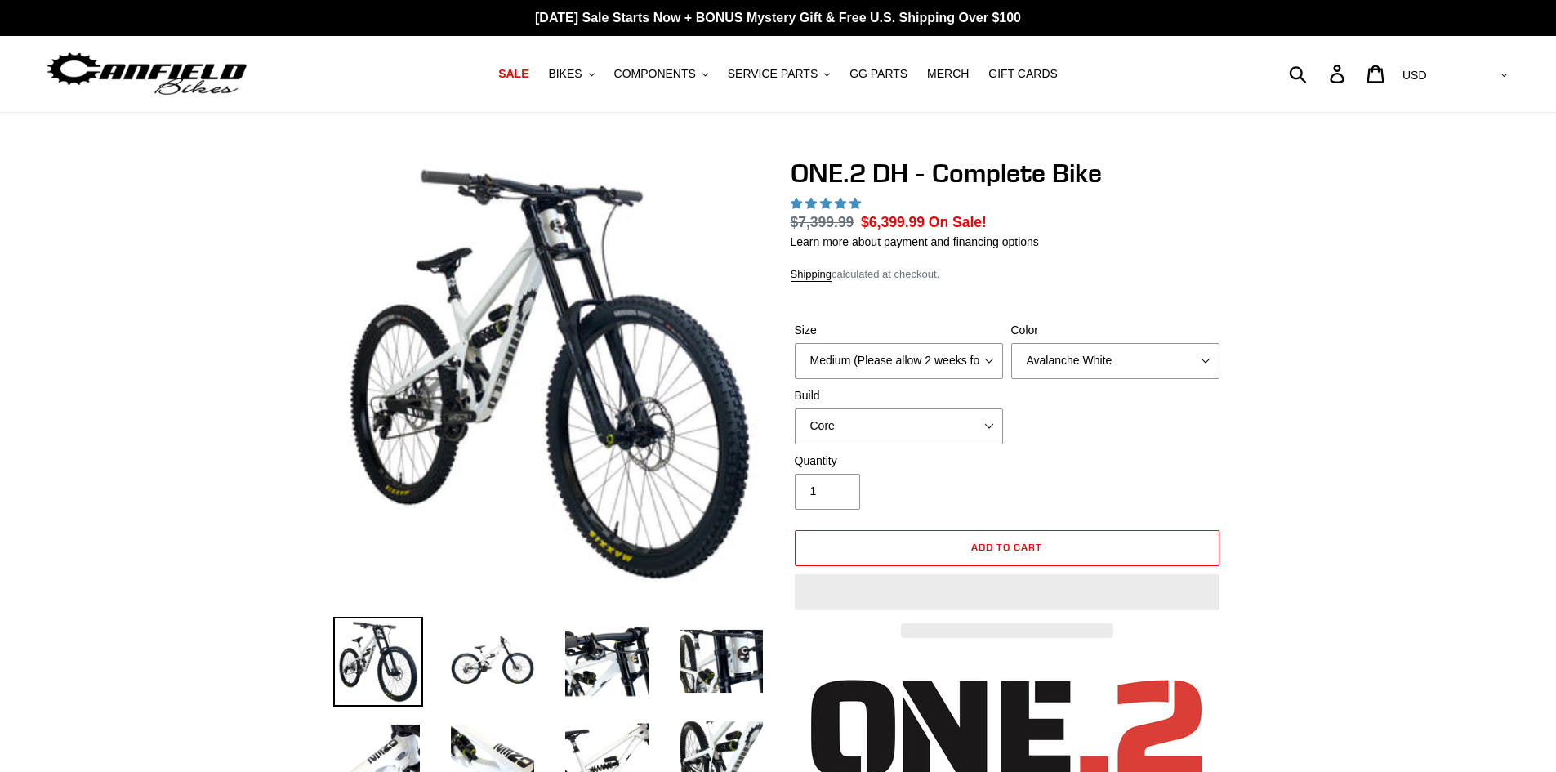
select select "highest-rating"
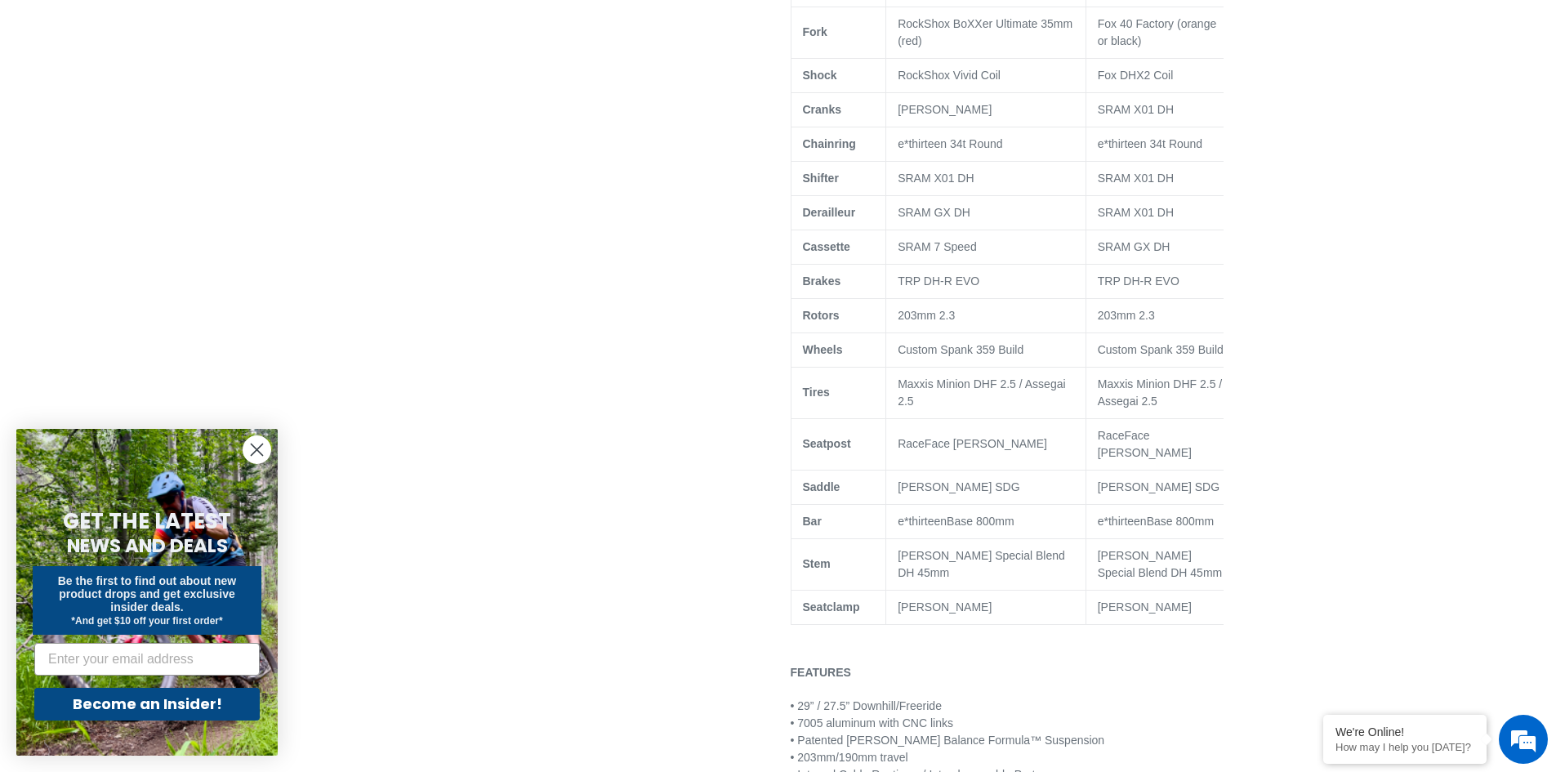
scroll to position [1225, 0]
